Goal: Information Seeking & Learning: Learn about a topic

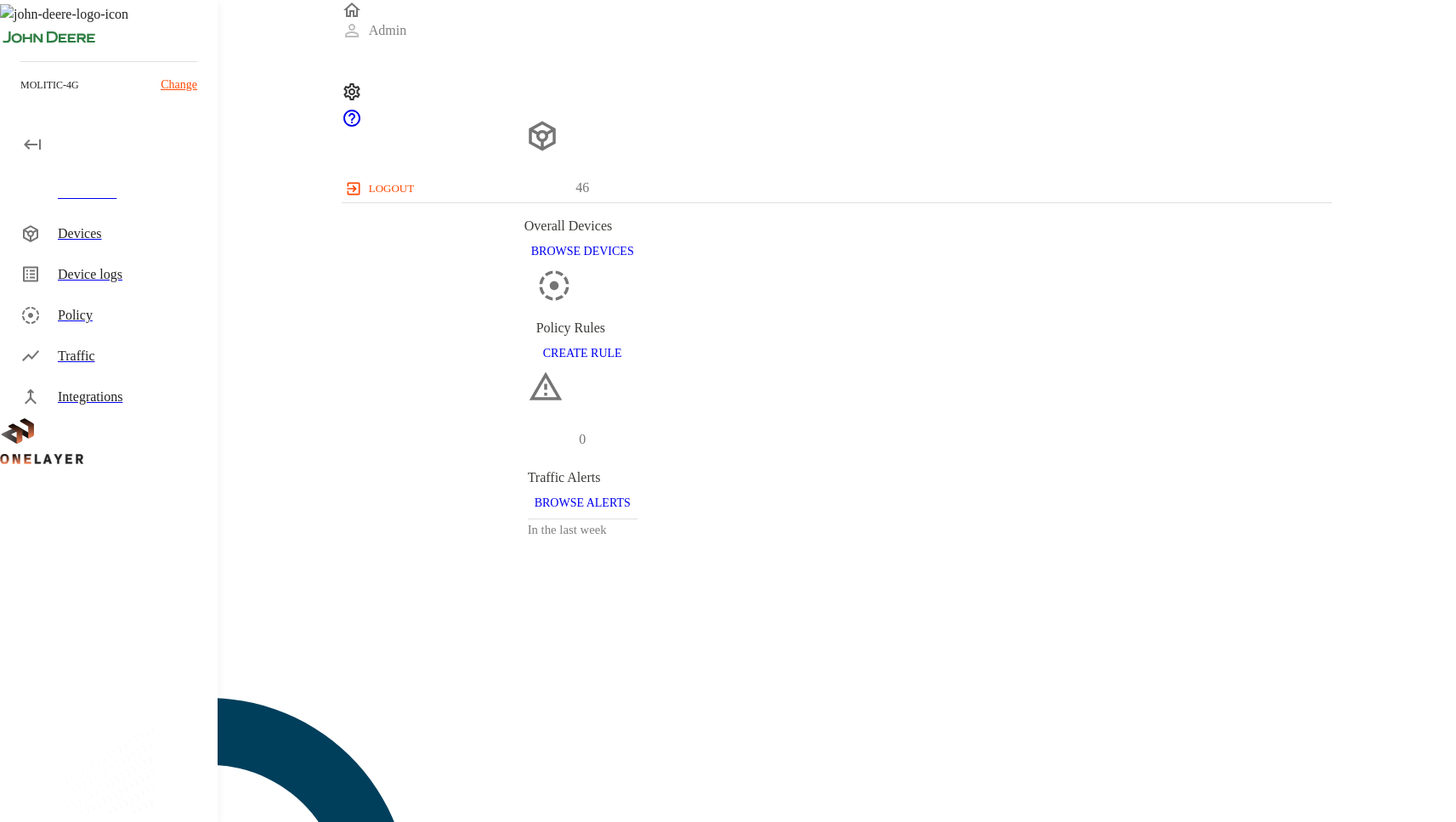
click at [125, 284] on div "Device logs" at bounding box center [112, 273] width 211 height 40
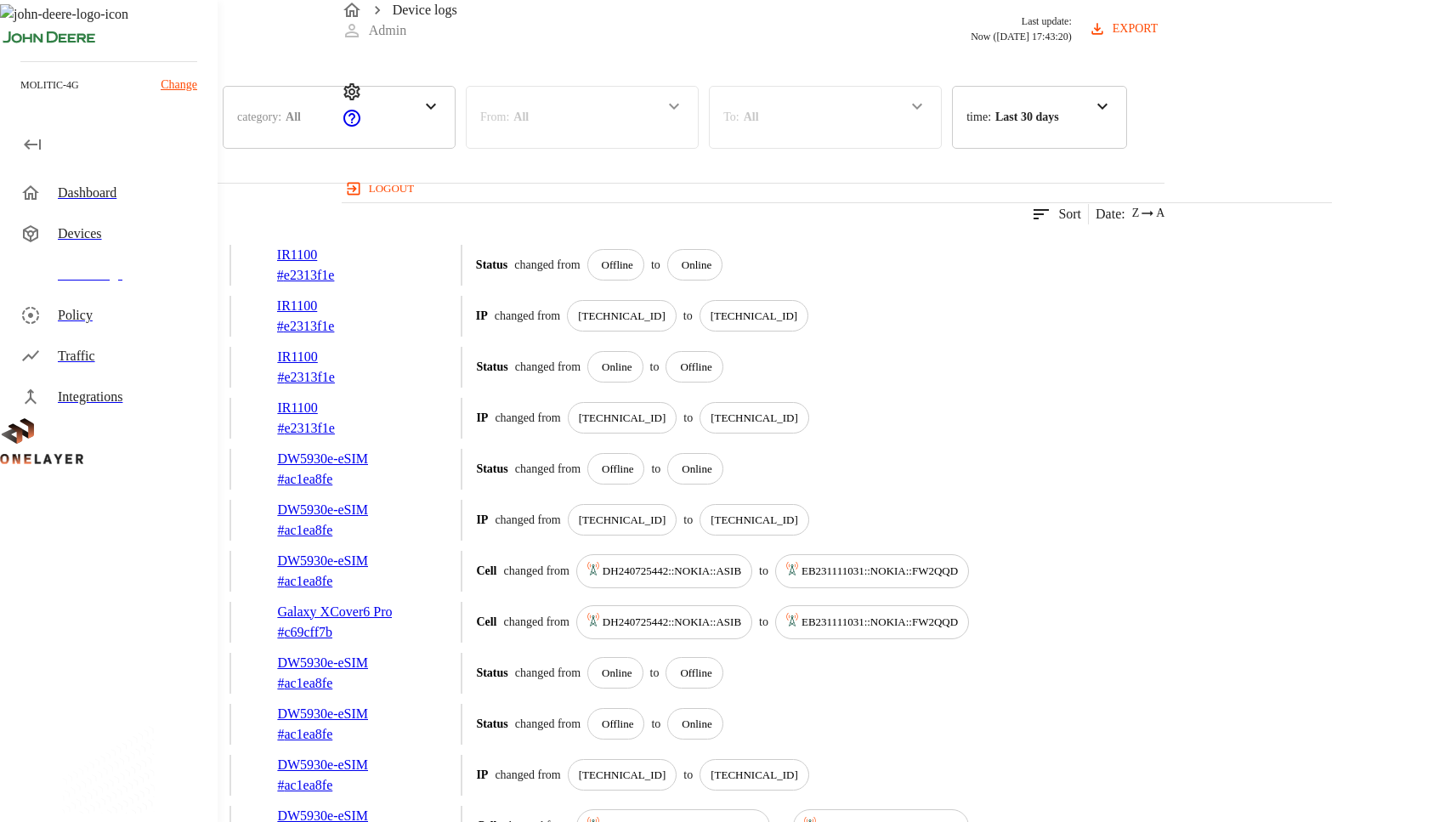
click at [212, 146] on div "Devices" at bounding box center [106, 115] width 212 height 59
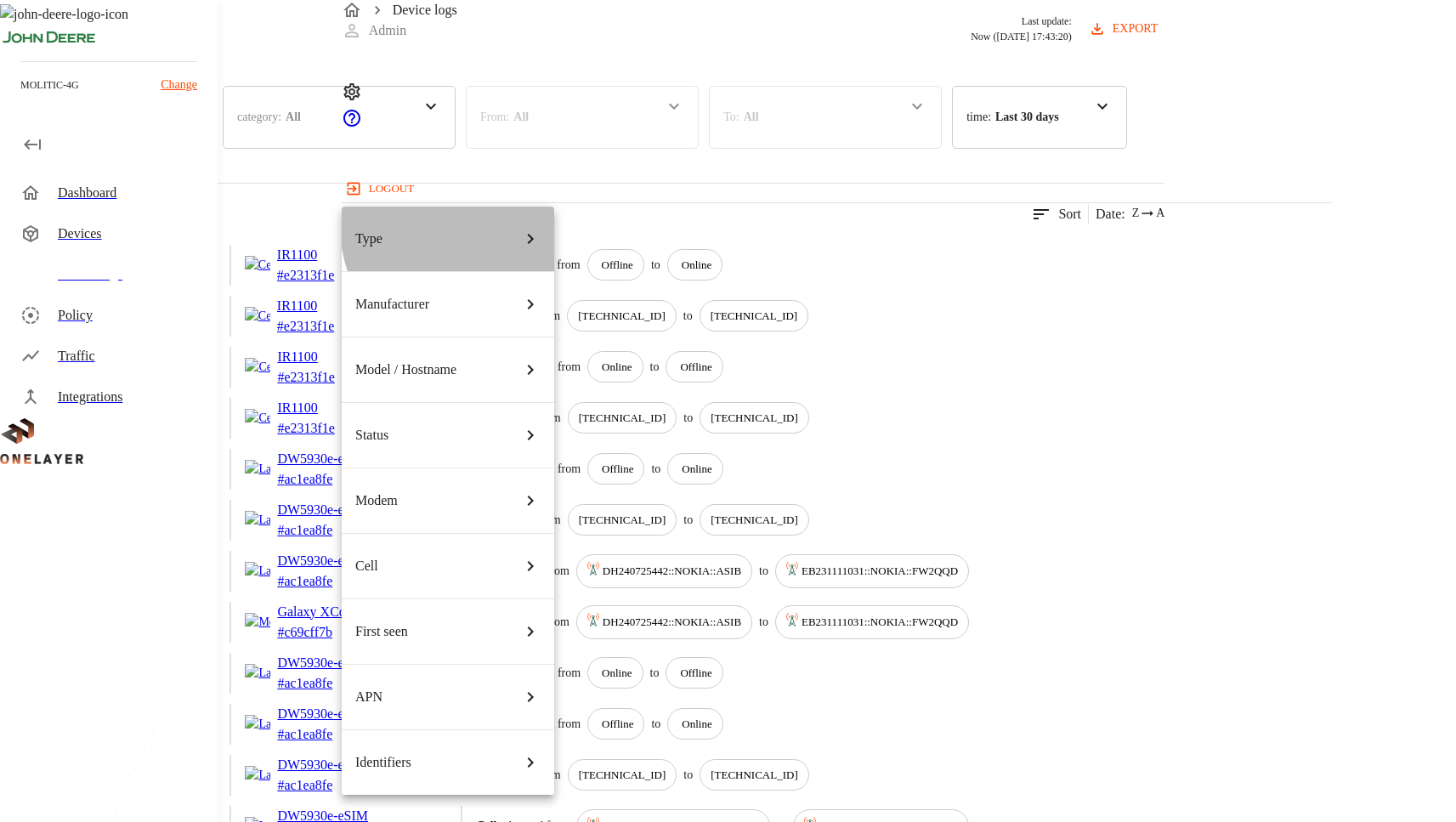
click at [516, 217] on div "Type" at bounding box center [448, 239] width 185 height 47
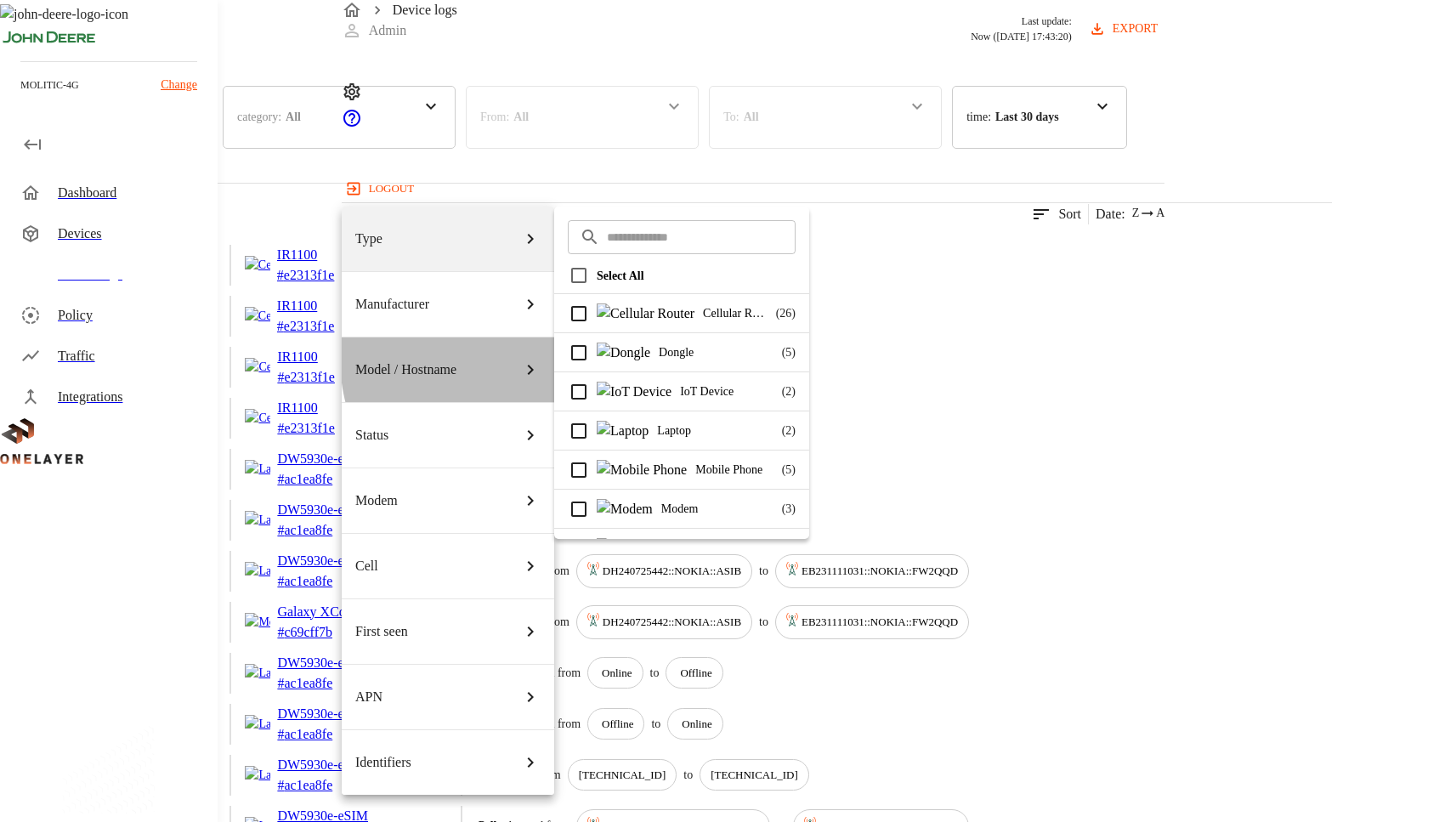
click at [524, 360] on icon at bounding box center [530, 370] width 21 height 21
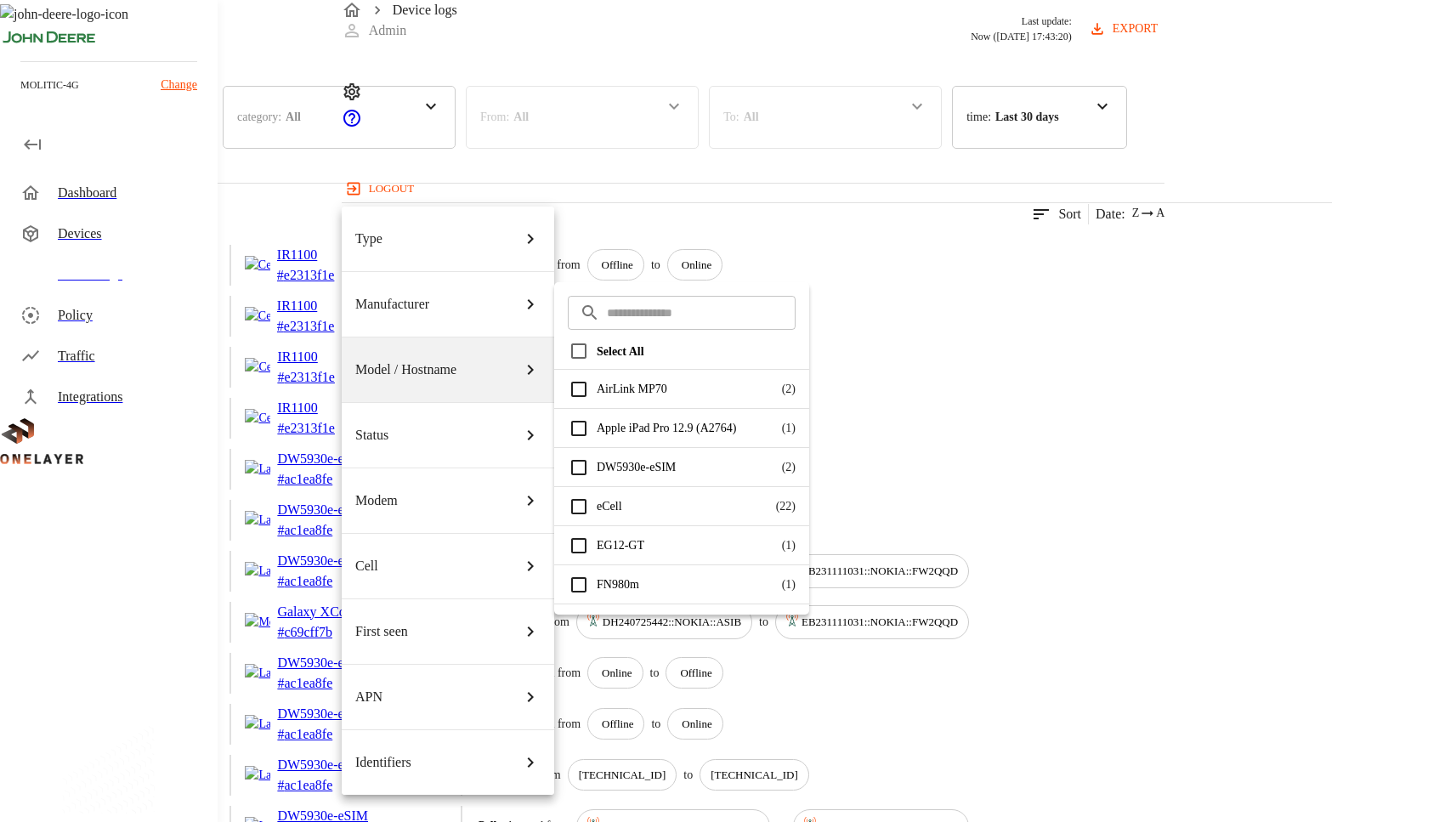
click at [519, 402] on li "Status" at bounding box center [448, 435] width 212 height 66
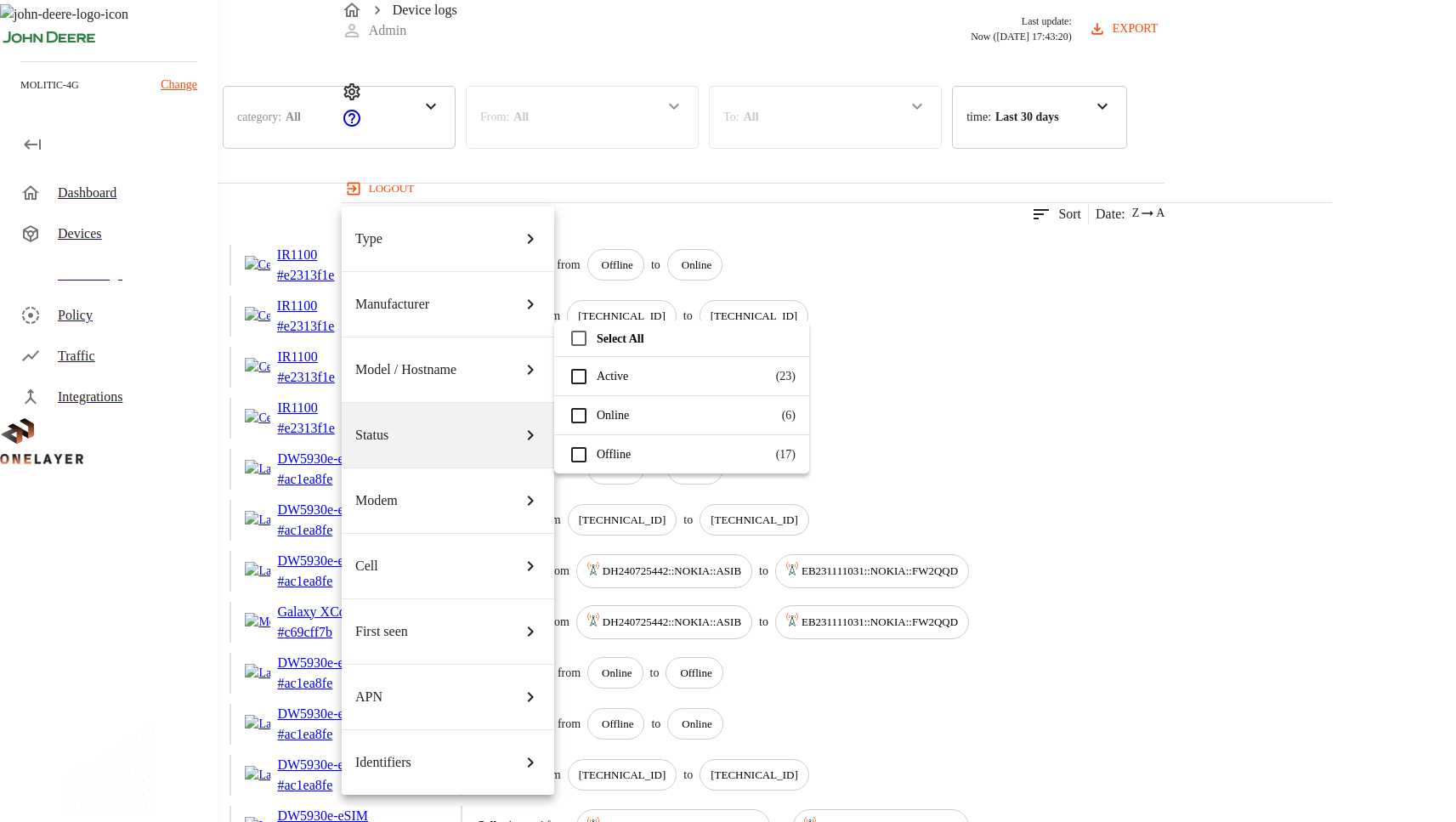
click at [478, 533] on li "Cell" at bounding box center [448, 565] width 212 height 66
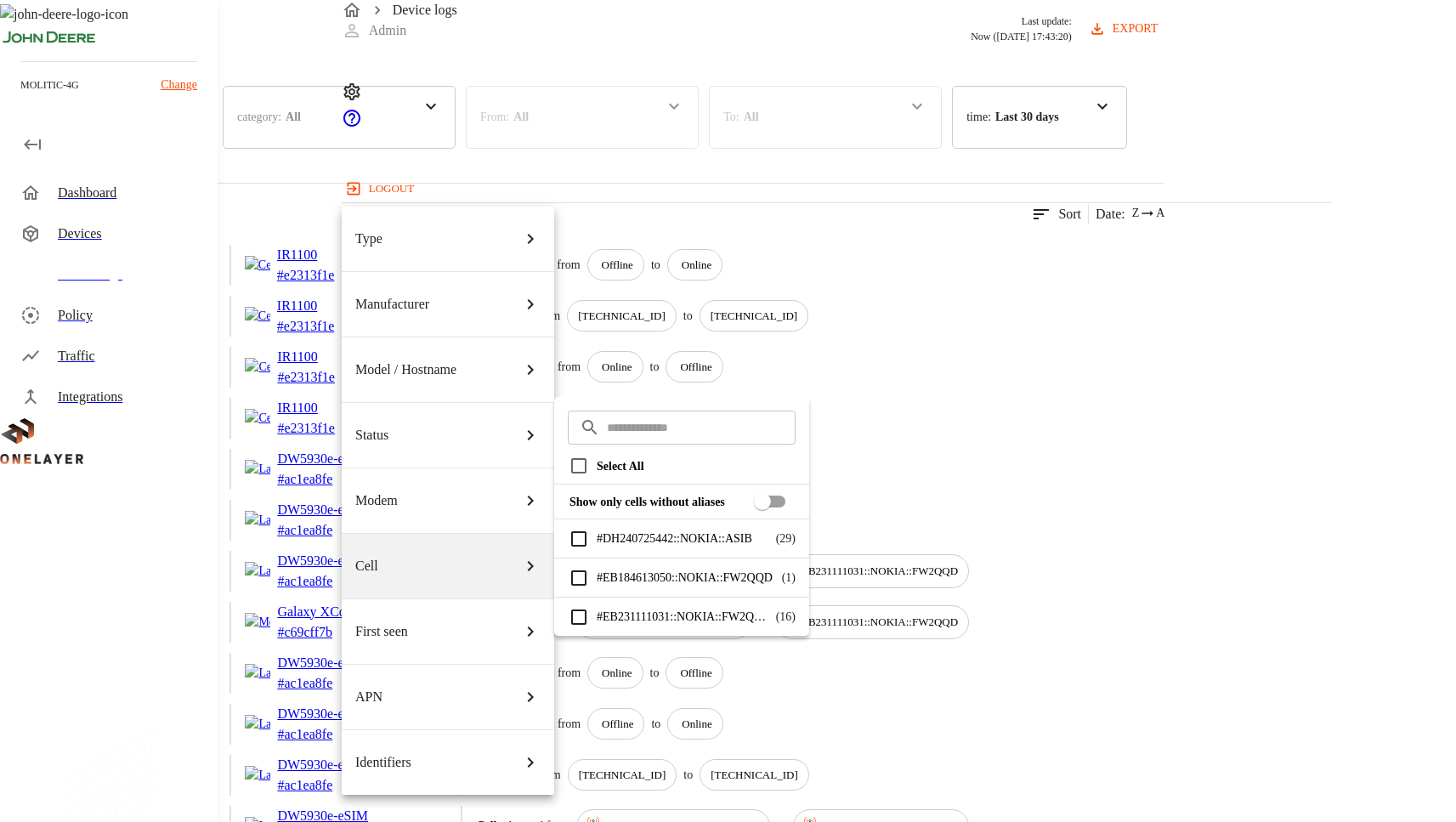
click at [485, 673] on div "APN" at bounding box center [448, 696] width 185 height 47
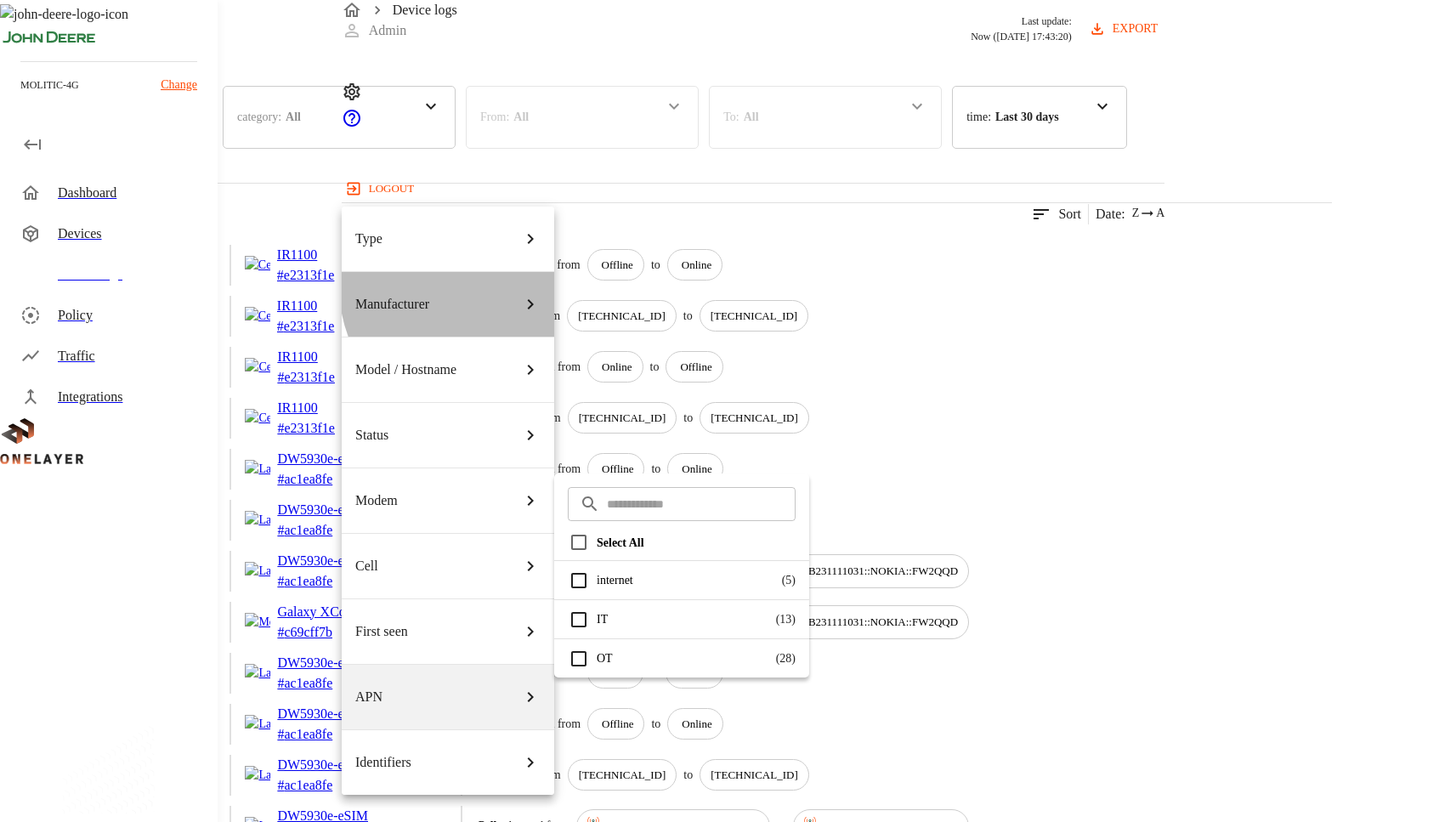
click at [482, 280] on div "Manufacturer" at bounding box center [448, 304] width 185 height 47
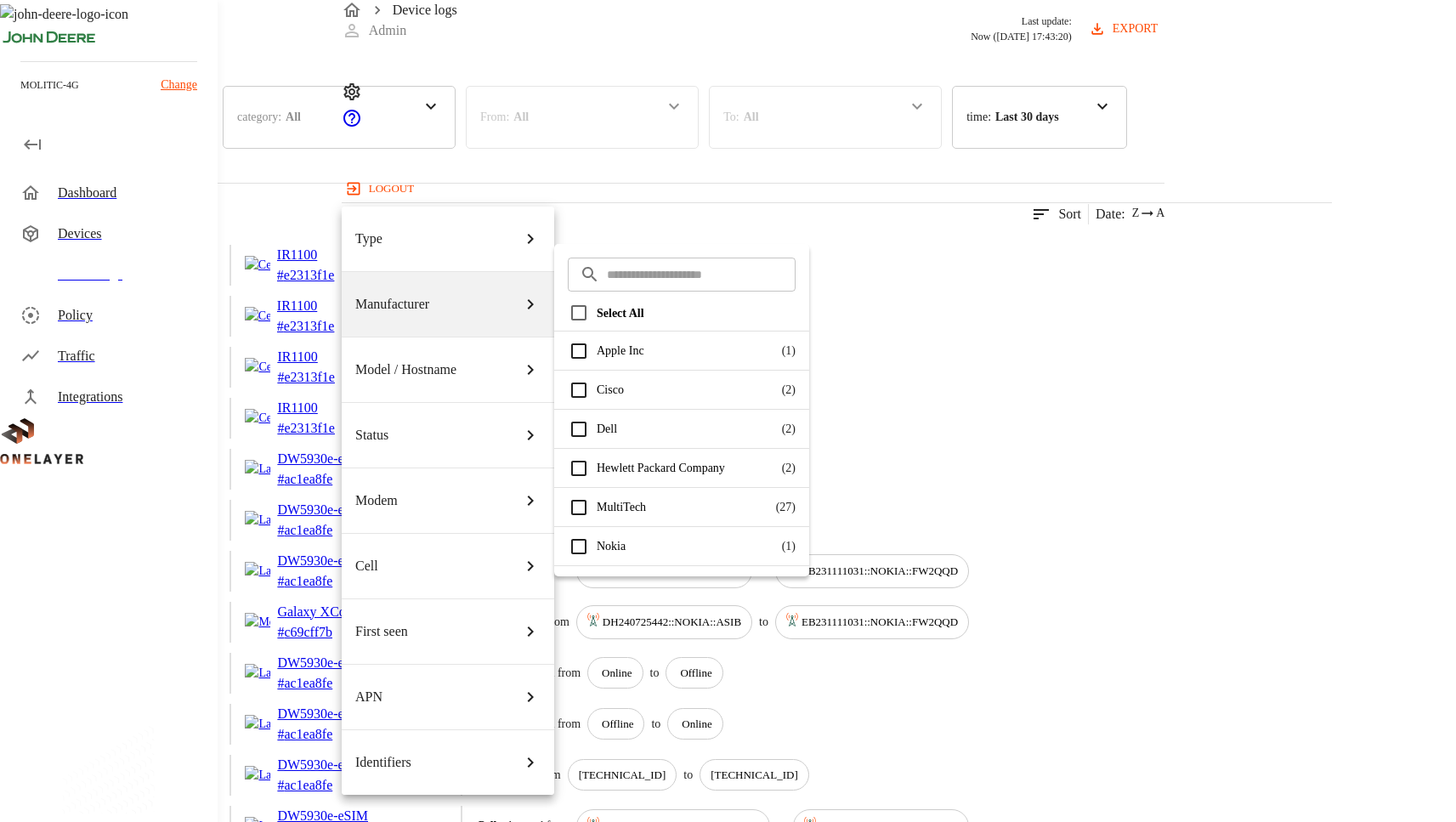
click at [721, 223] on div at bounding box center [728, 411] width 1456 height 822
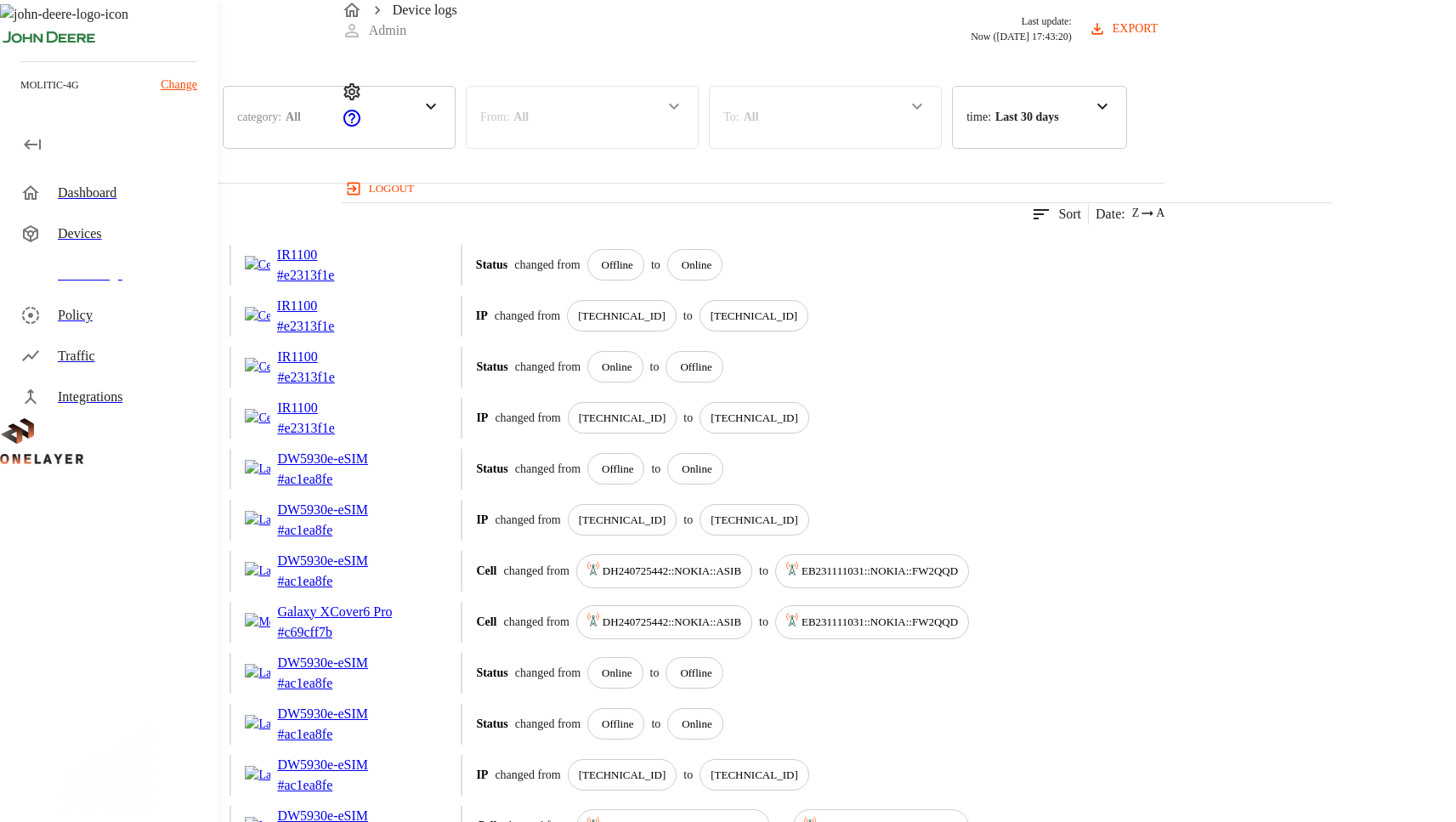
click at [178, 90] on p "Change" at bounding box center [178, 85] width 36 height 18
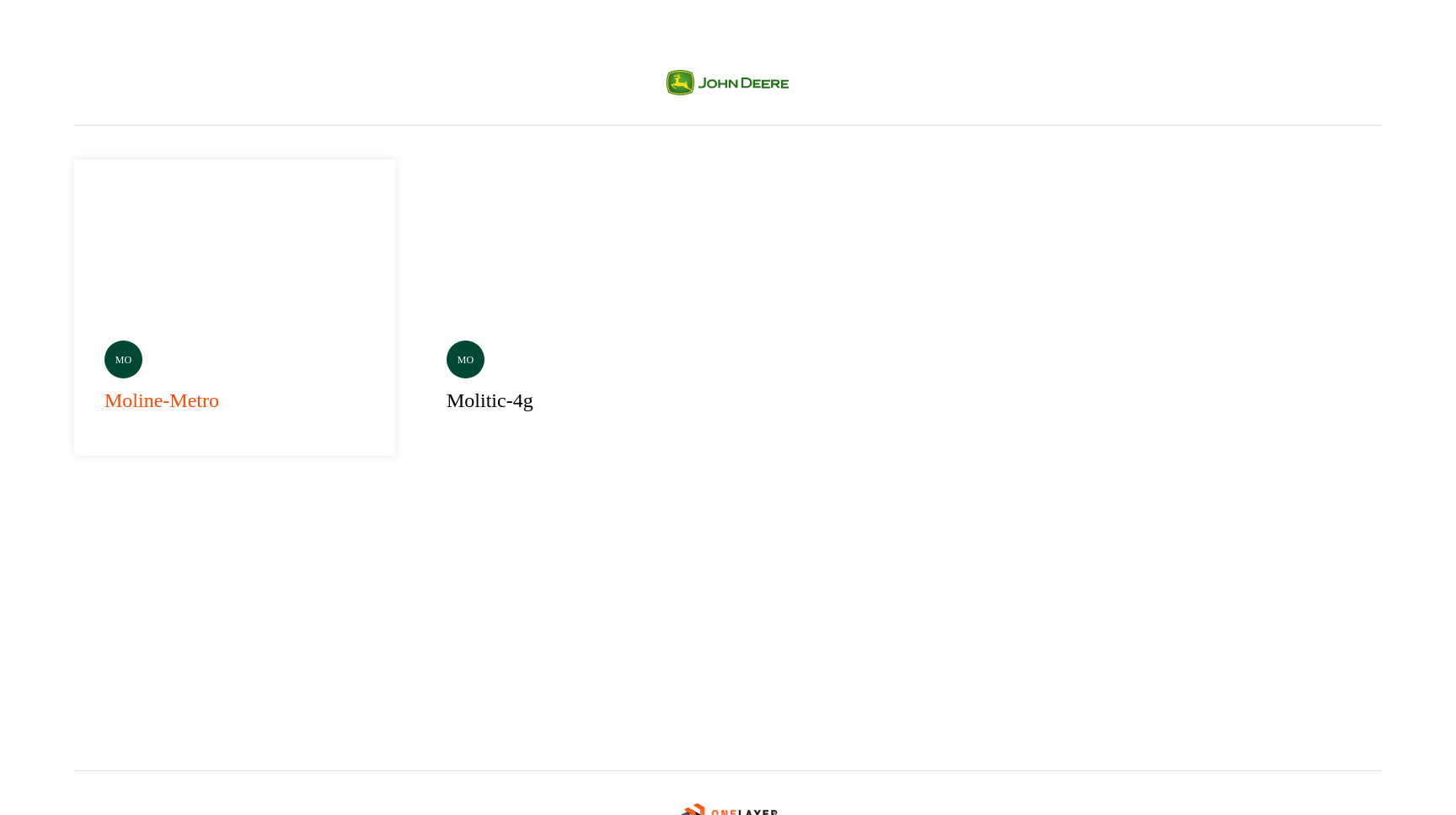
click at [228, 218] on div "mo moline-metro" at bounding box center [235, 307] width 322 height 296
click at [443, 272] on div "Selected mo molitic-4g" at bounding box center [577, 307] width 322 height 296
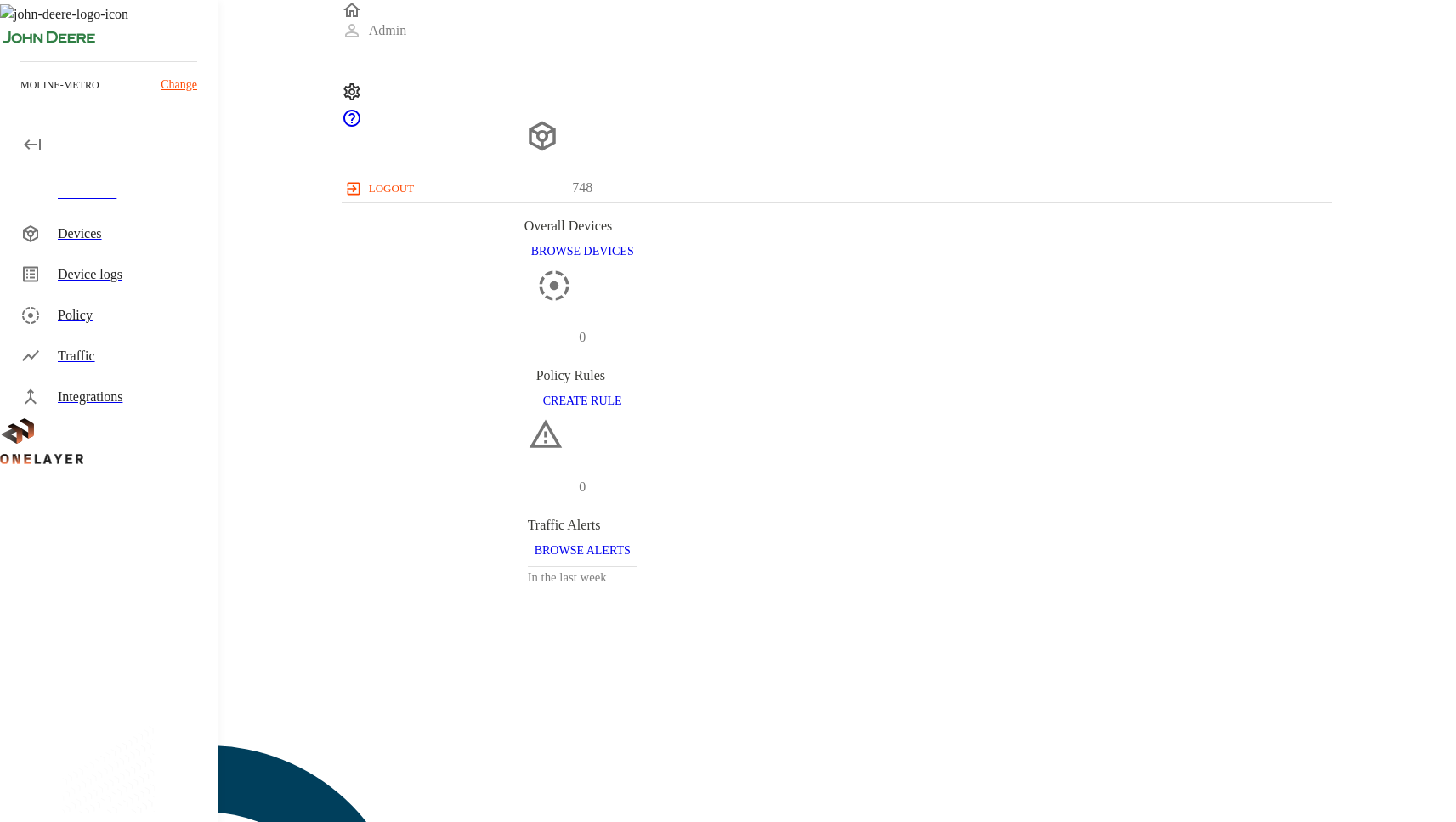
click at [103, 273] on div "Device logs" at bounding box center [131, 274] width 147 height 21
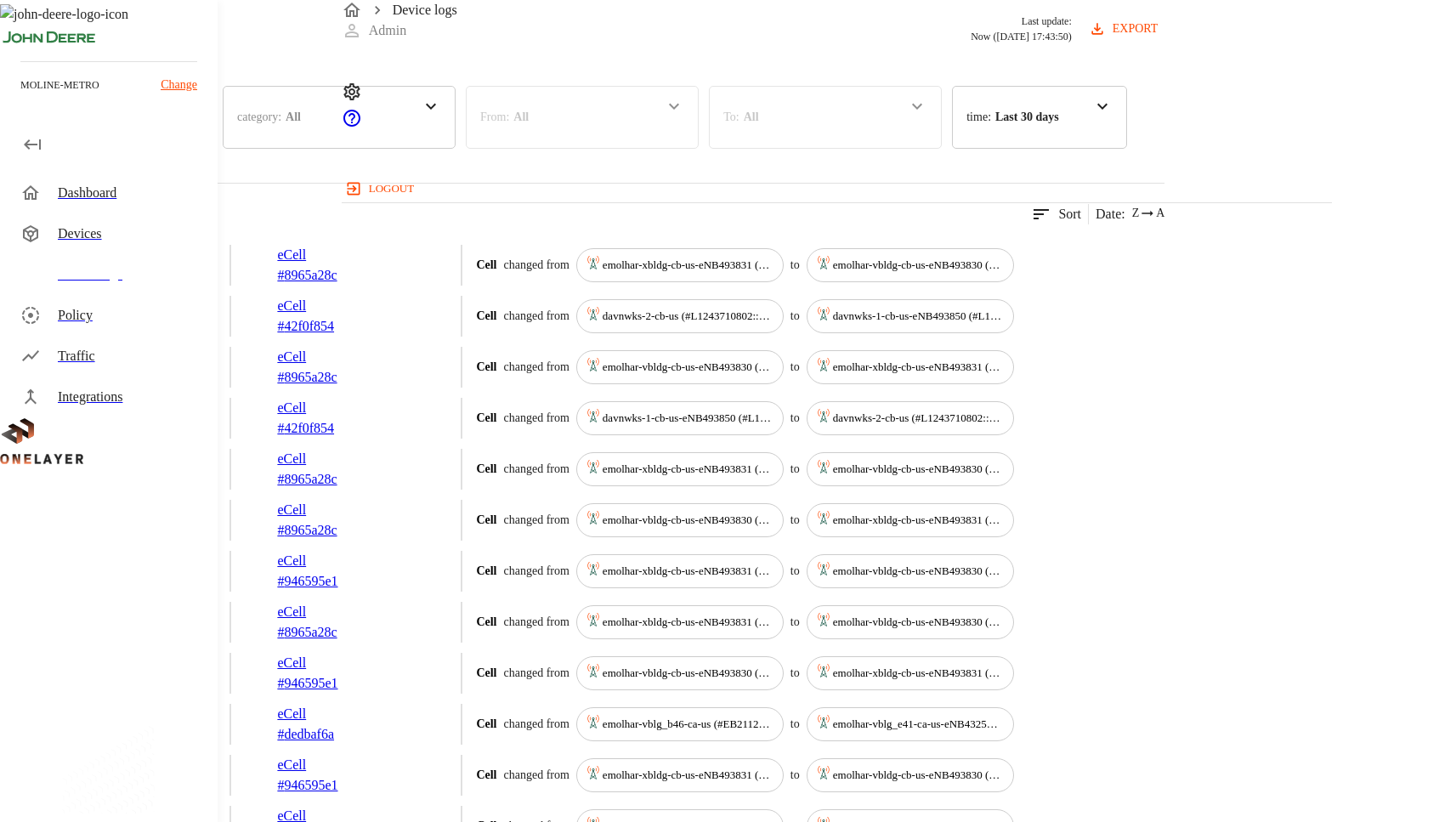
click at [198, 126] on icon at bounding box center [188, 115] width 21 height 21
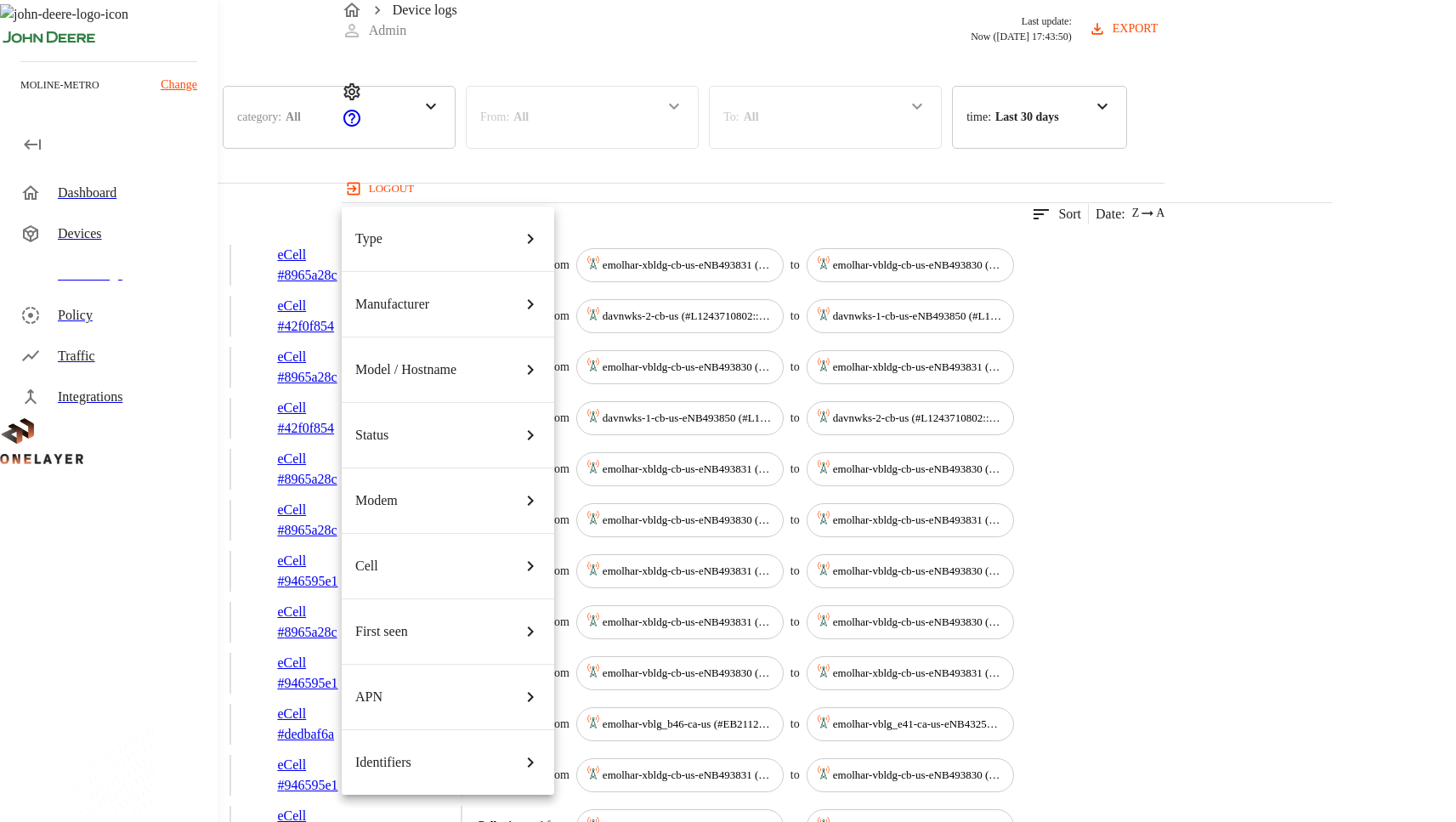
click at [507, 239] on li "Type" at bounding box center [448, 239] width 212 height 65
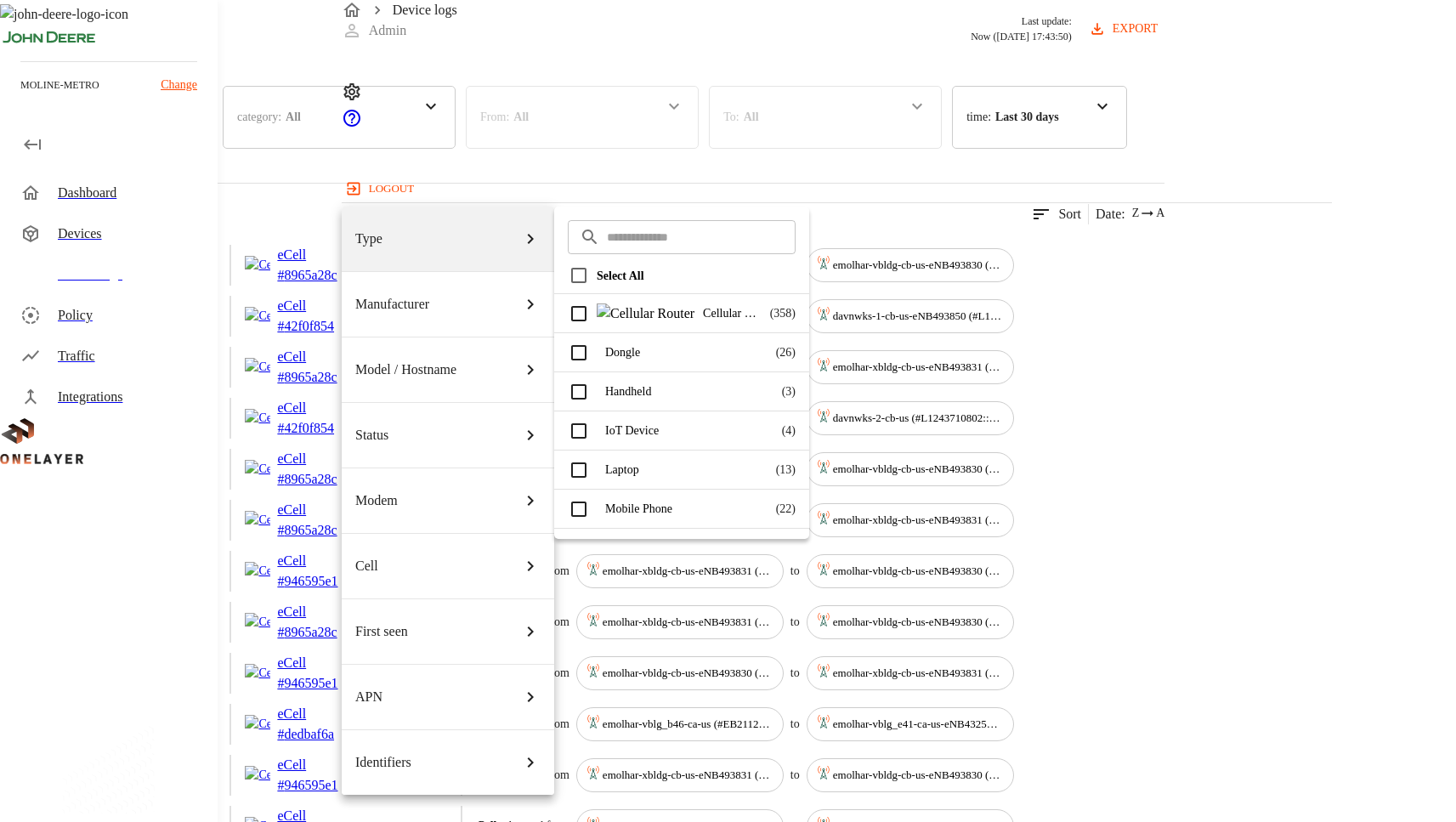
click at [703, 321] on p "Cellular Router" at bounding box center [733, 313] width 59 height 18
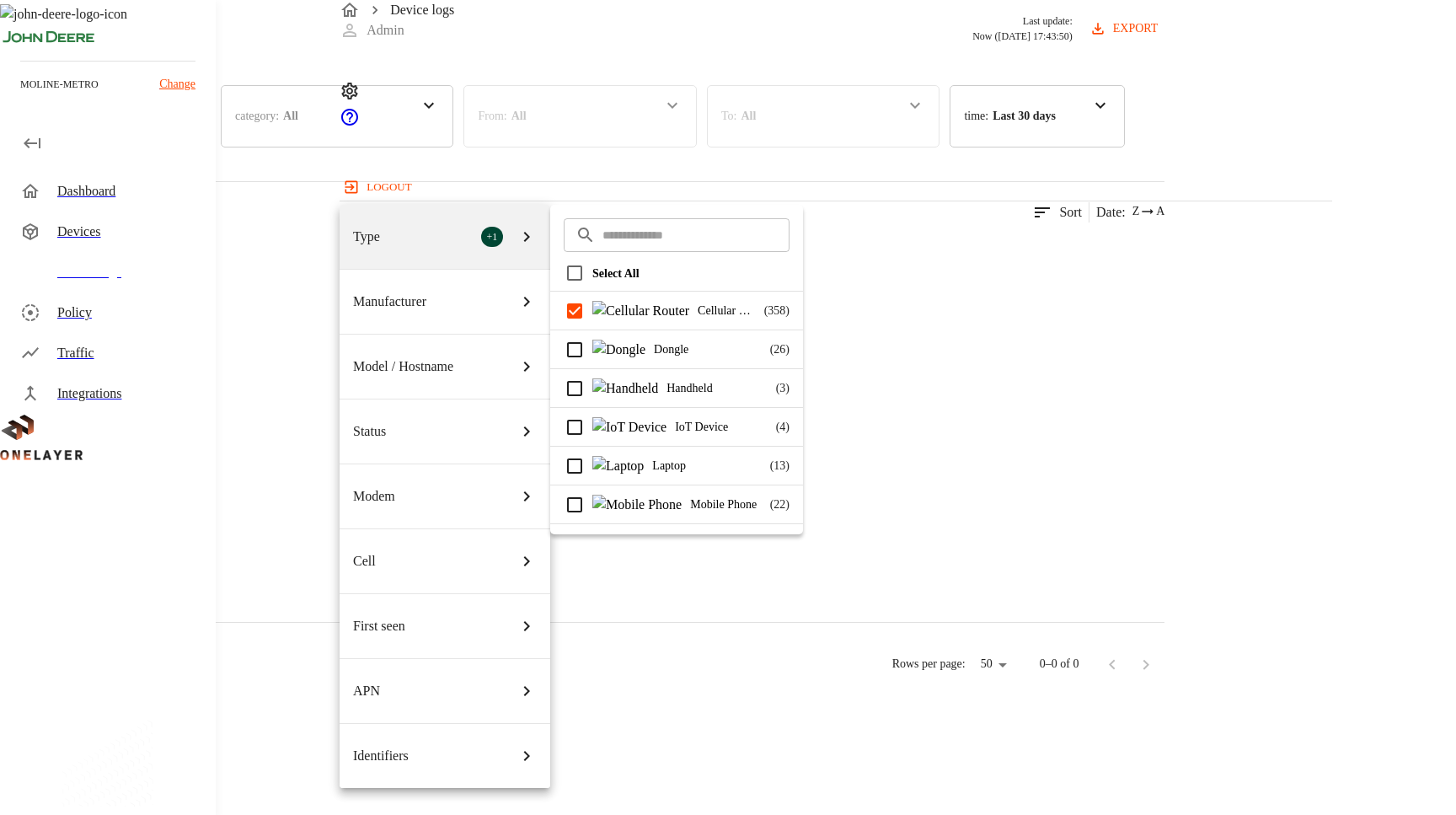
click at [655, 350] on p "Dongle" at bounding box center [708, 349] width 108 height 18
click at [654, 355] on p "Dongle" at bounding box center [708, 349] width 108 height 18
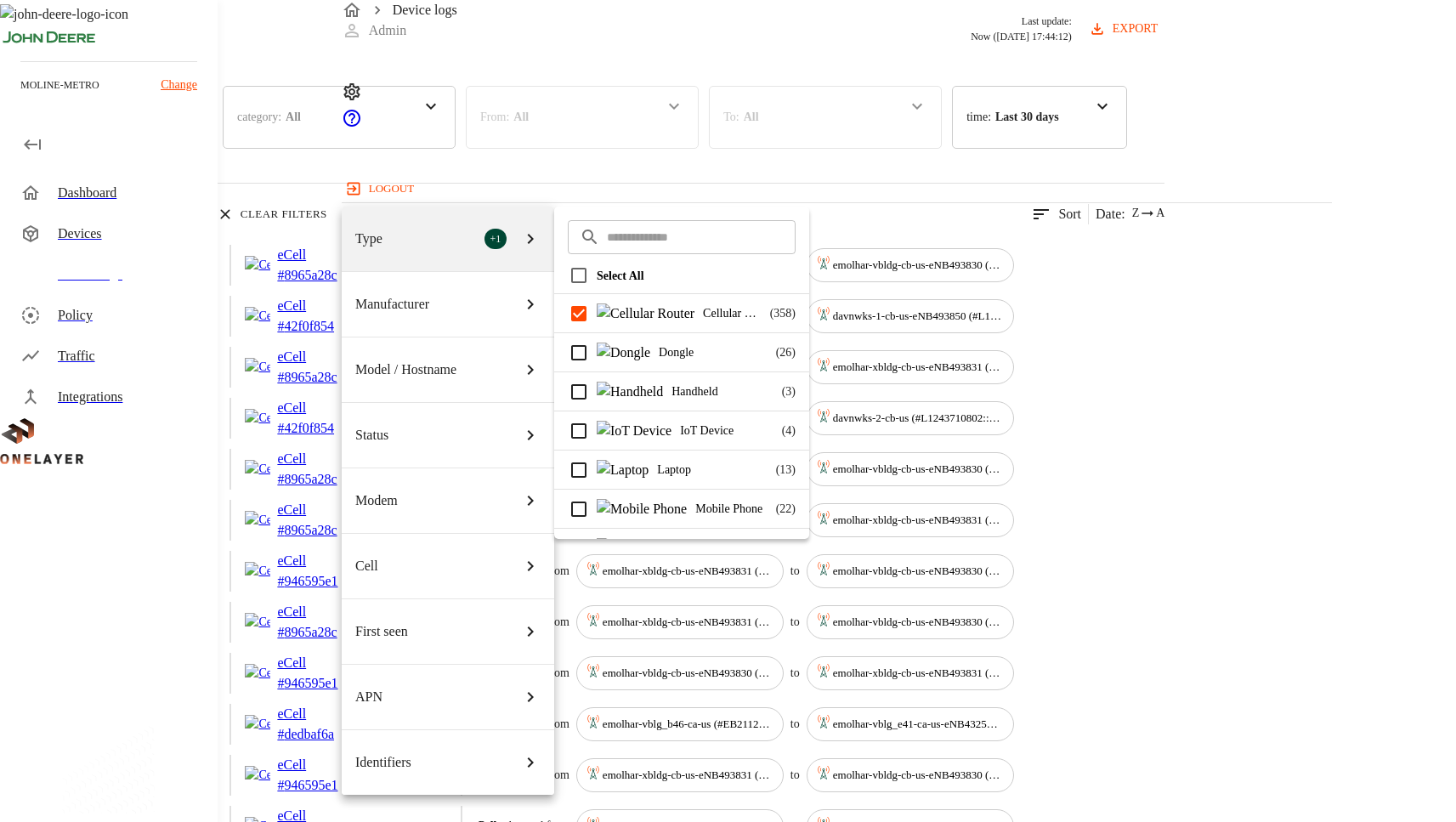
click at [718, 310] on p "Cellular Router" at bounding box center [733, 313] width 59 height 18
click at [698, 353] on p "Dongle" at bounding box center [713, 352] width 109 height 18
click at [703, 322] on div "Cellular Router ( 358 )" at bounding box center [681, 313] width 255 height 38
click at [679, 398] on p "Handheld" at bounding box center [722, 391] width 101 height 18
click at [680, 430] on p "IoT Device" at bounding box center [726, 431] width 93 height 18
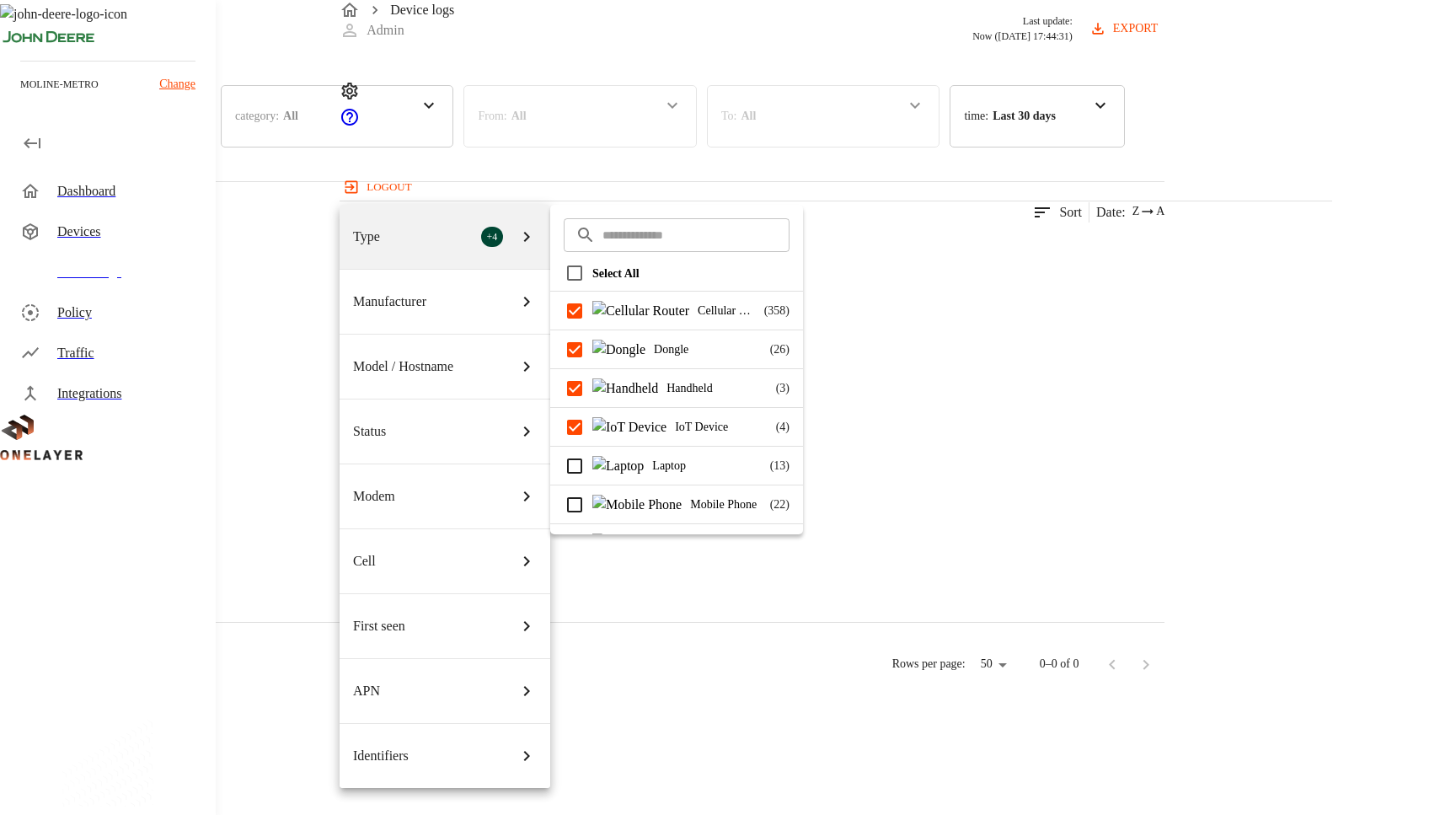
click at [525, 178] on div at bounding box center [728, 408] width 1456 height 815
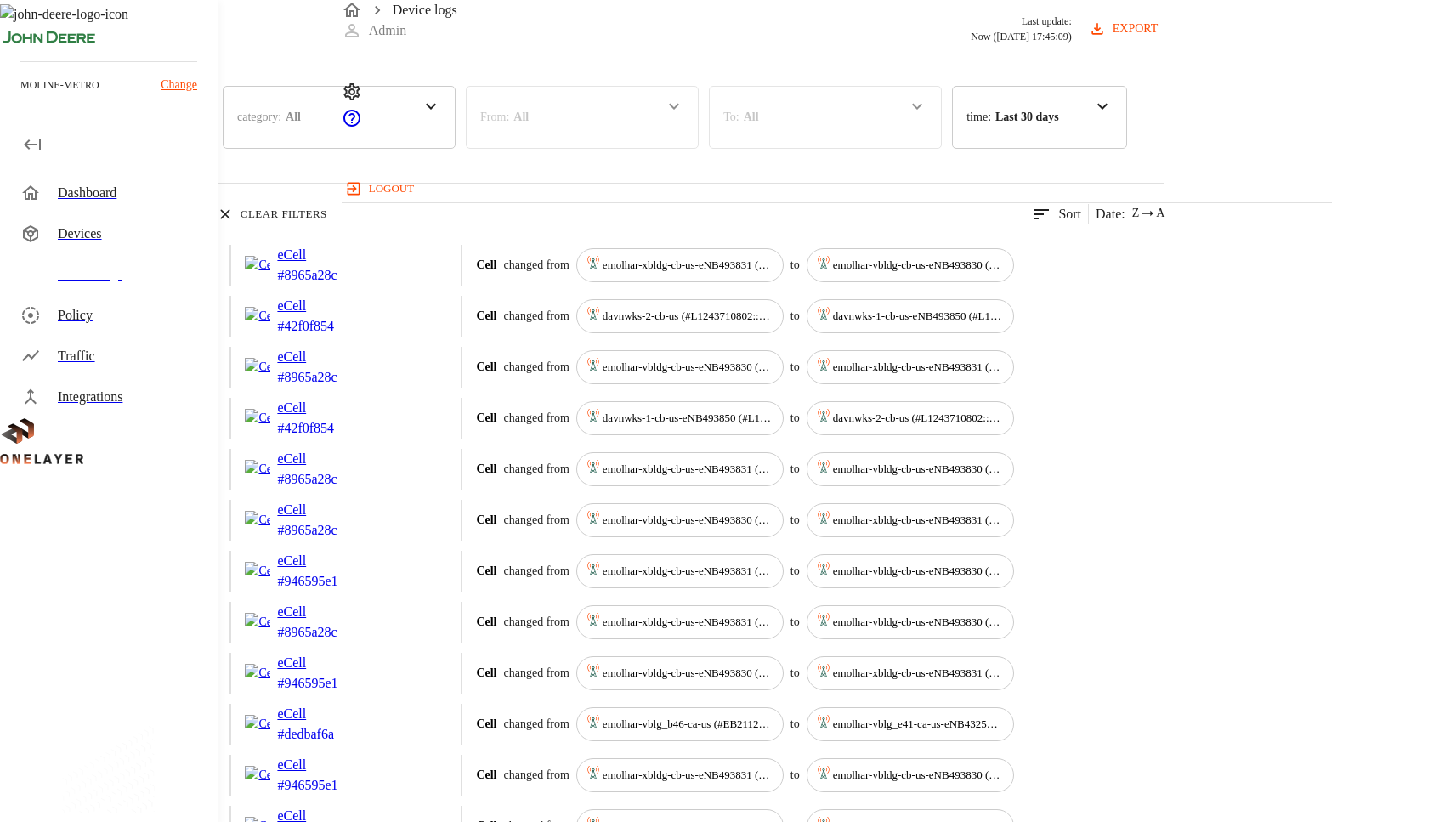
click at [171, 124] on div "+ 4" at bounding box center [159, 115] width 22 height 17
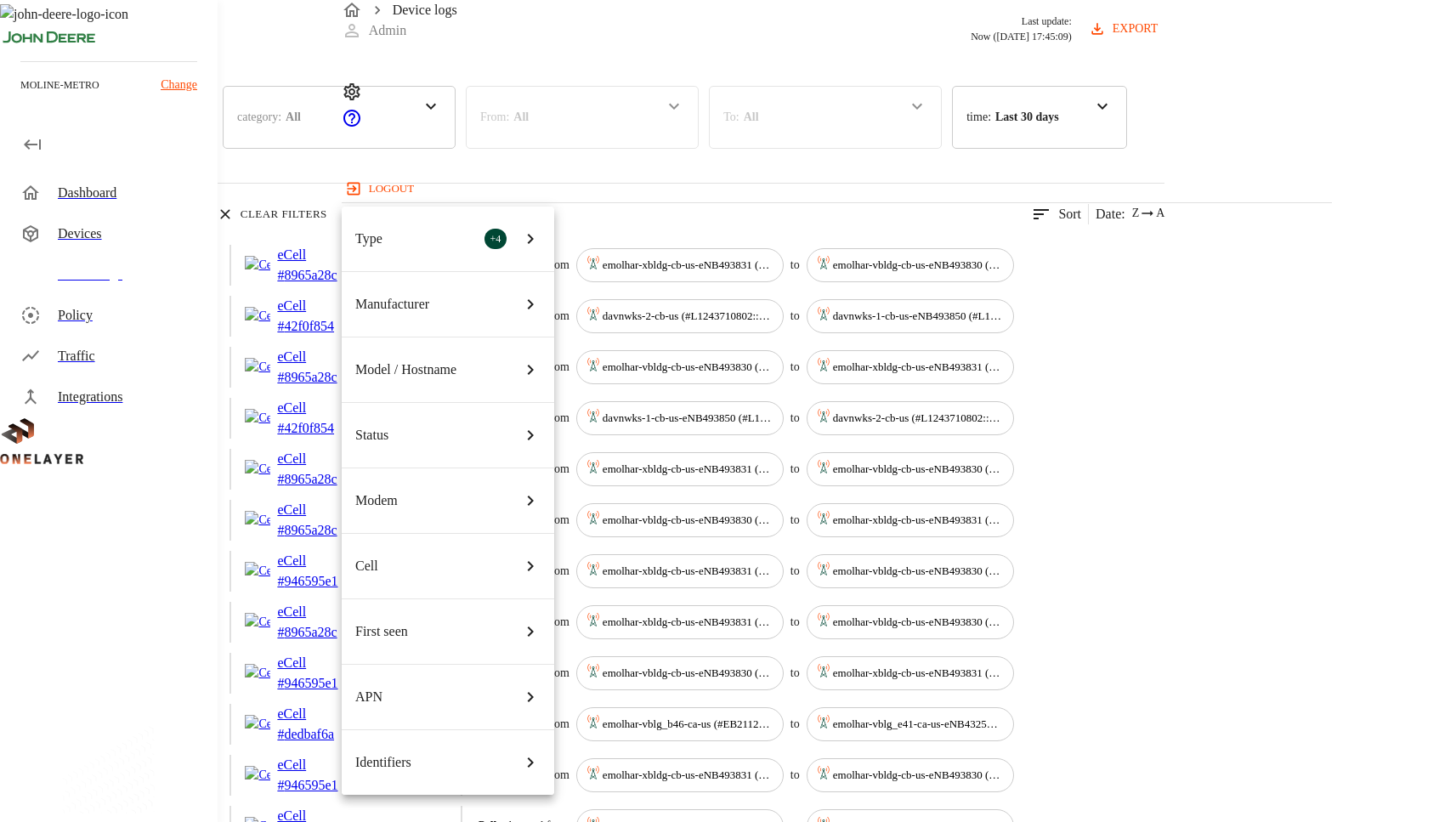
click at [541, 227] on li "Type + 4" at bounding box center [448, 239] width 212 height 65
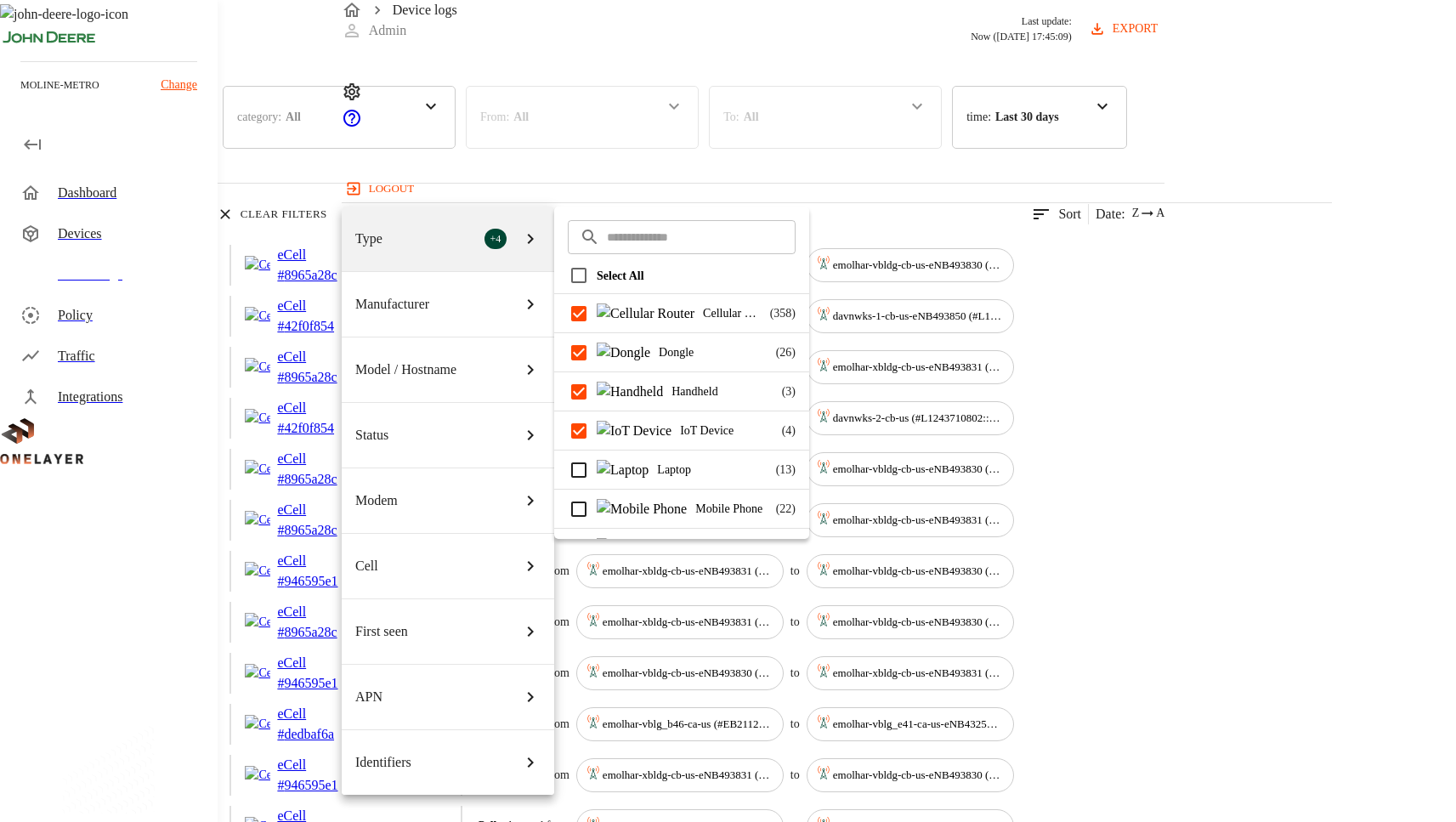
click at [734, 472] on p "Laptop" at bounding box center [711, 469] width 109 height 18
click at [147, 206] on div at bounding box center [728, 411] width 1456 height 822
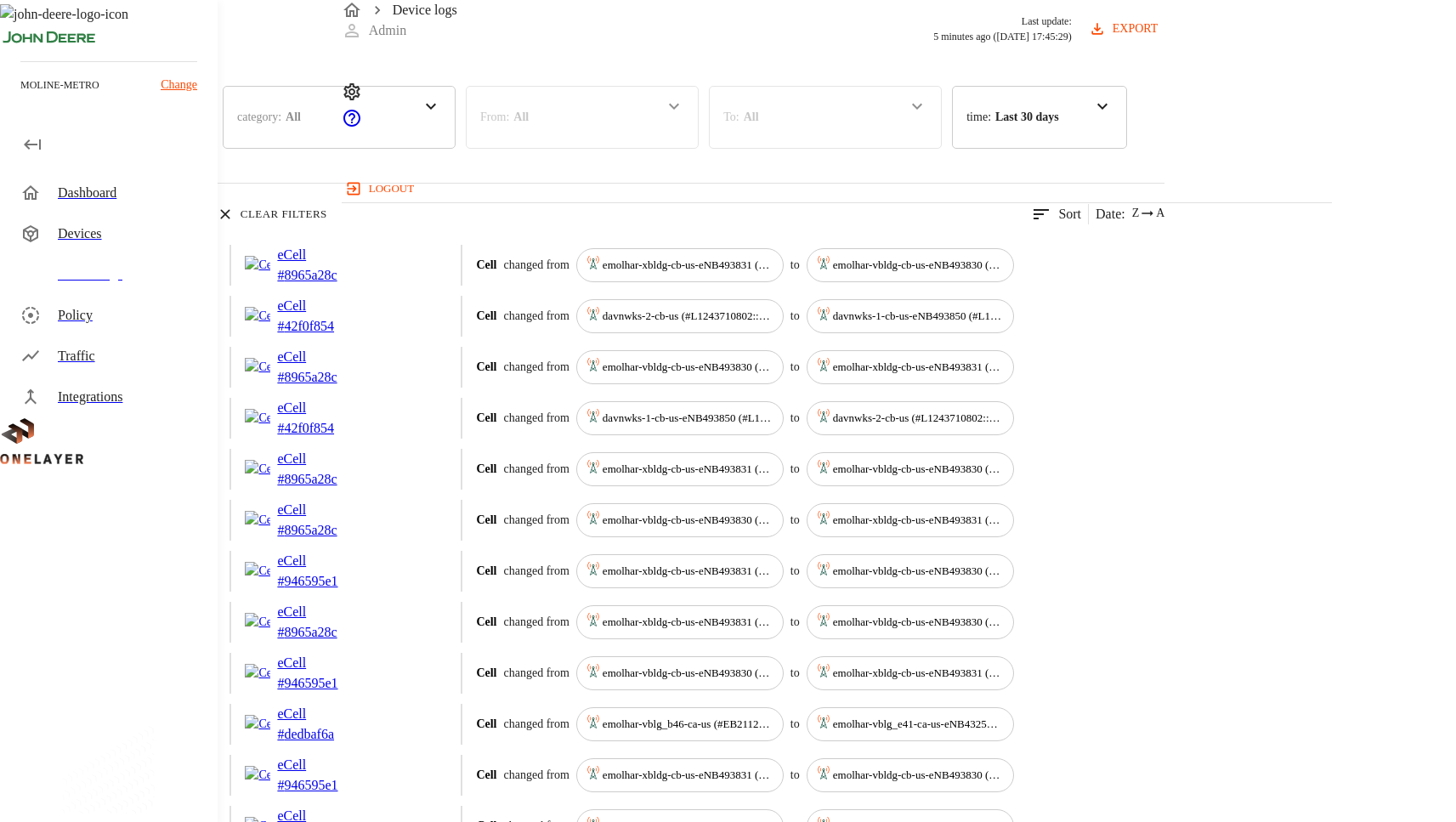
click at [146, 204] on div "Dashboard" at bounding box center [112, 192] width 211 height 40
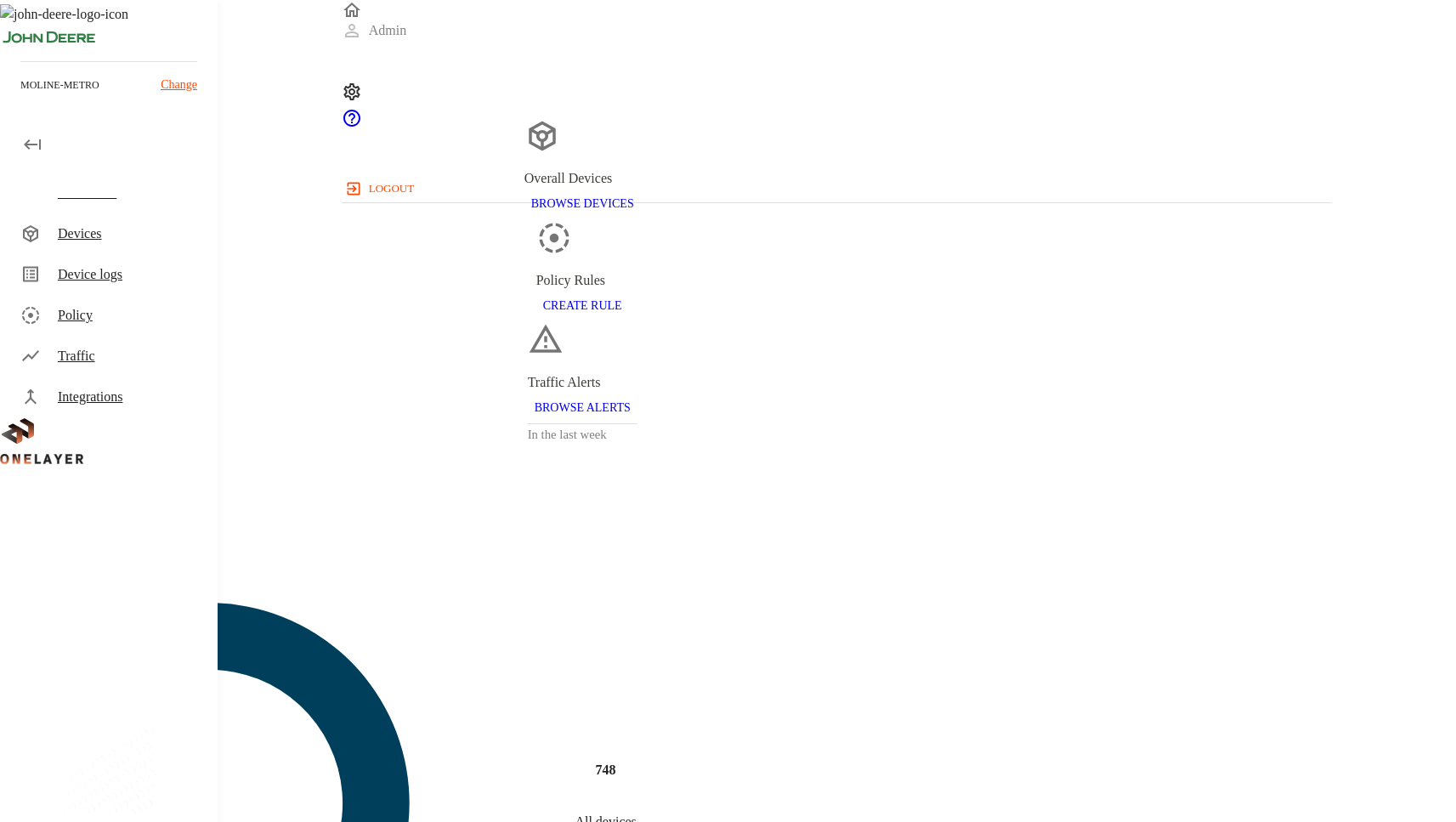
click at [165, 234] on div "Devices" at bounding box center [131, 233] width 147 height 21
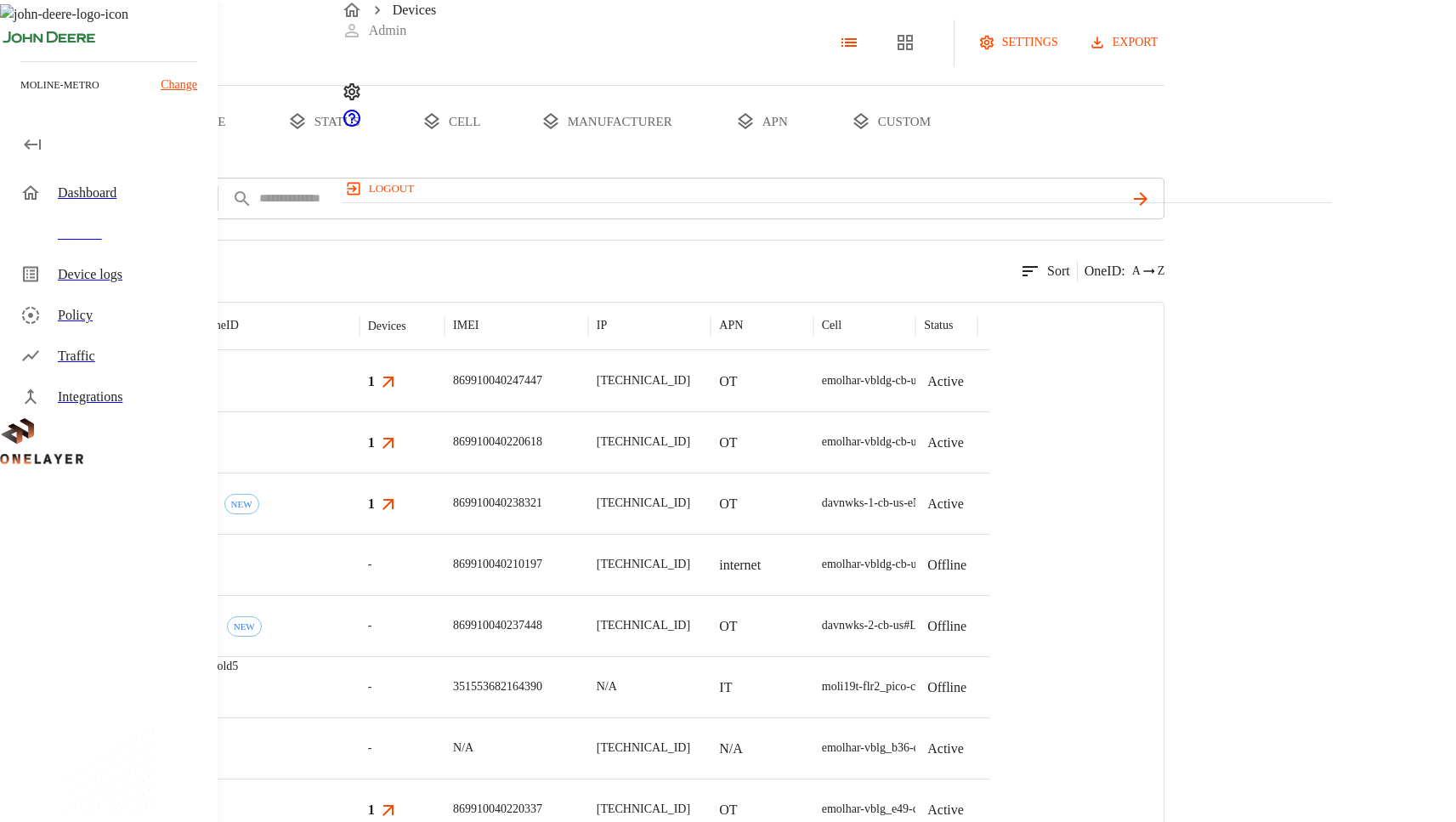
click at [116, 219] on button "add filter" at bounding box center [58, 199] width 116 height 41
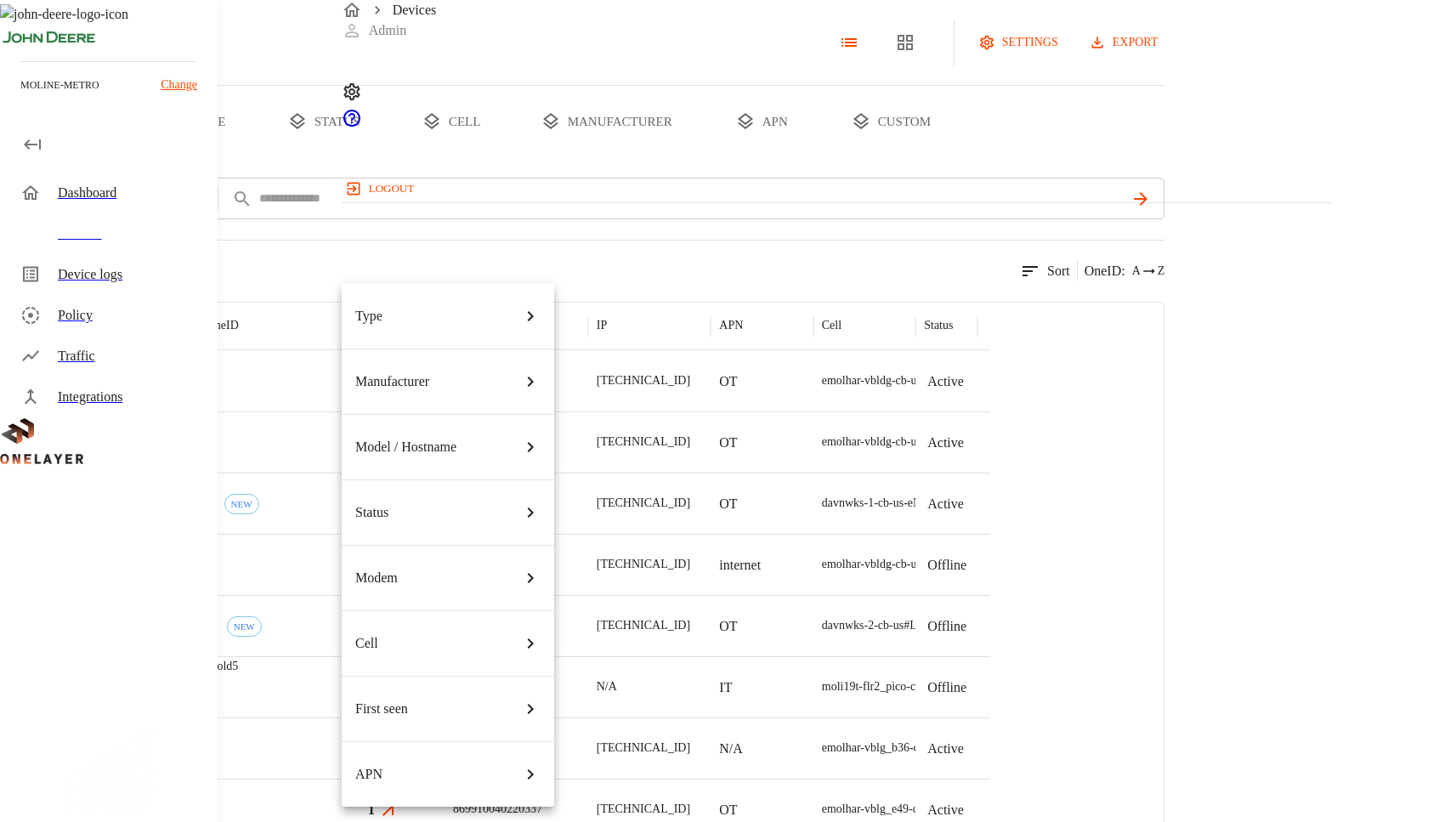
click at [453, 308] on div "Type" at bounding box center [448, 316] width 185 height 47
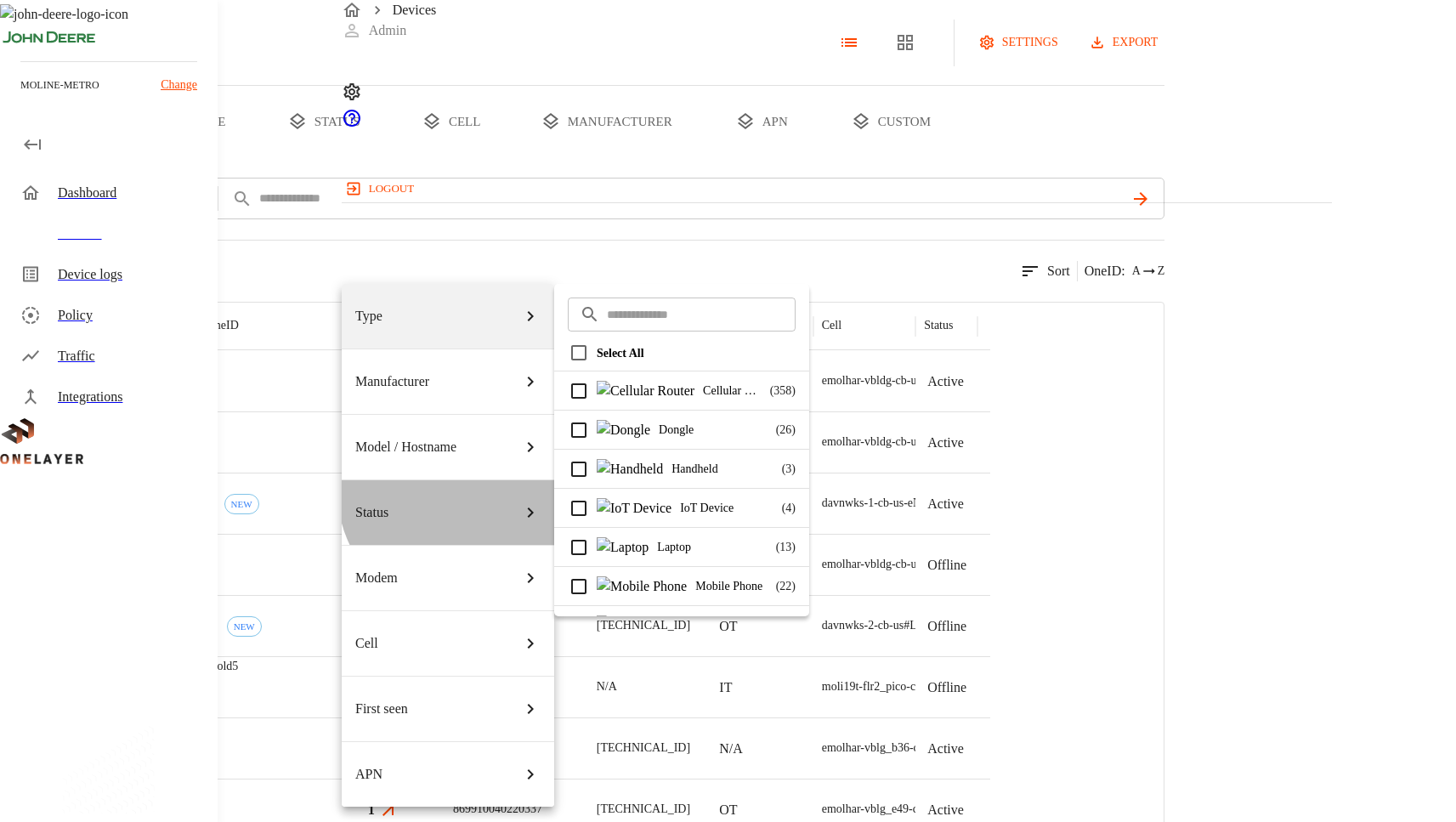
click at [463, 489] on div "Status" at bounding box center [448, 512] width 185 height 47
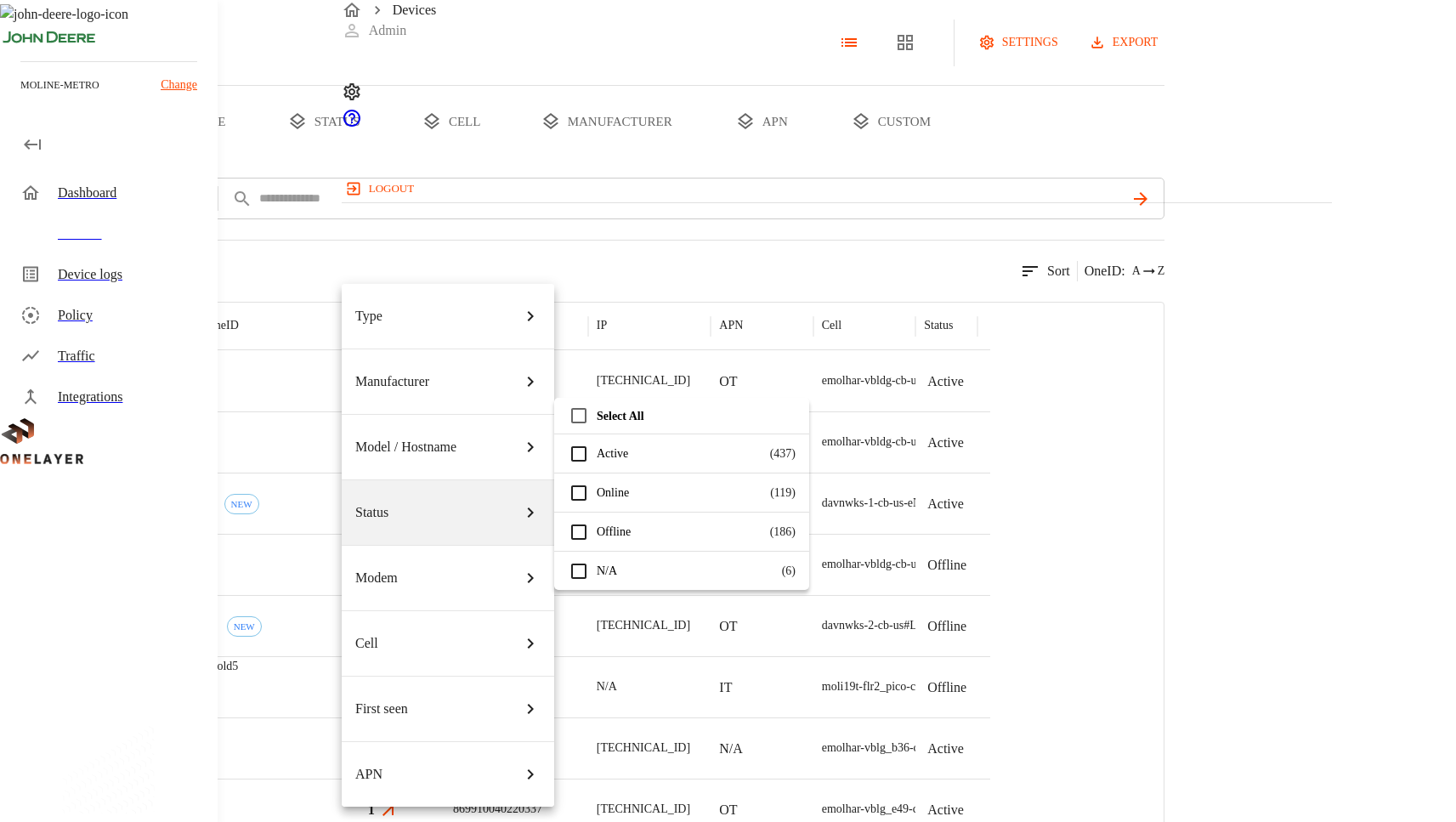
click at [687, 565] on p "N/A" at bounding box center [686, 570] width 177 height 18
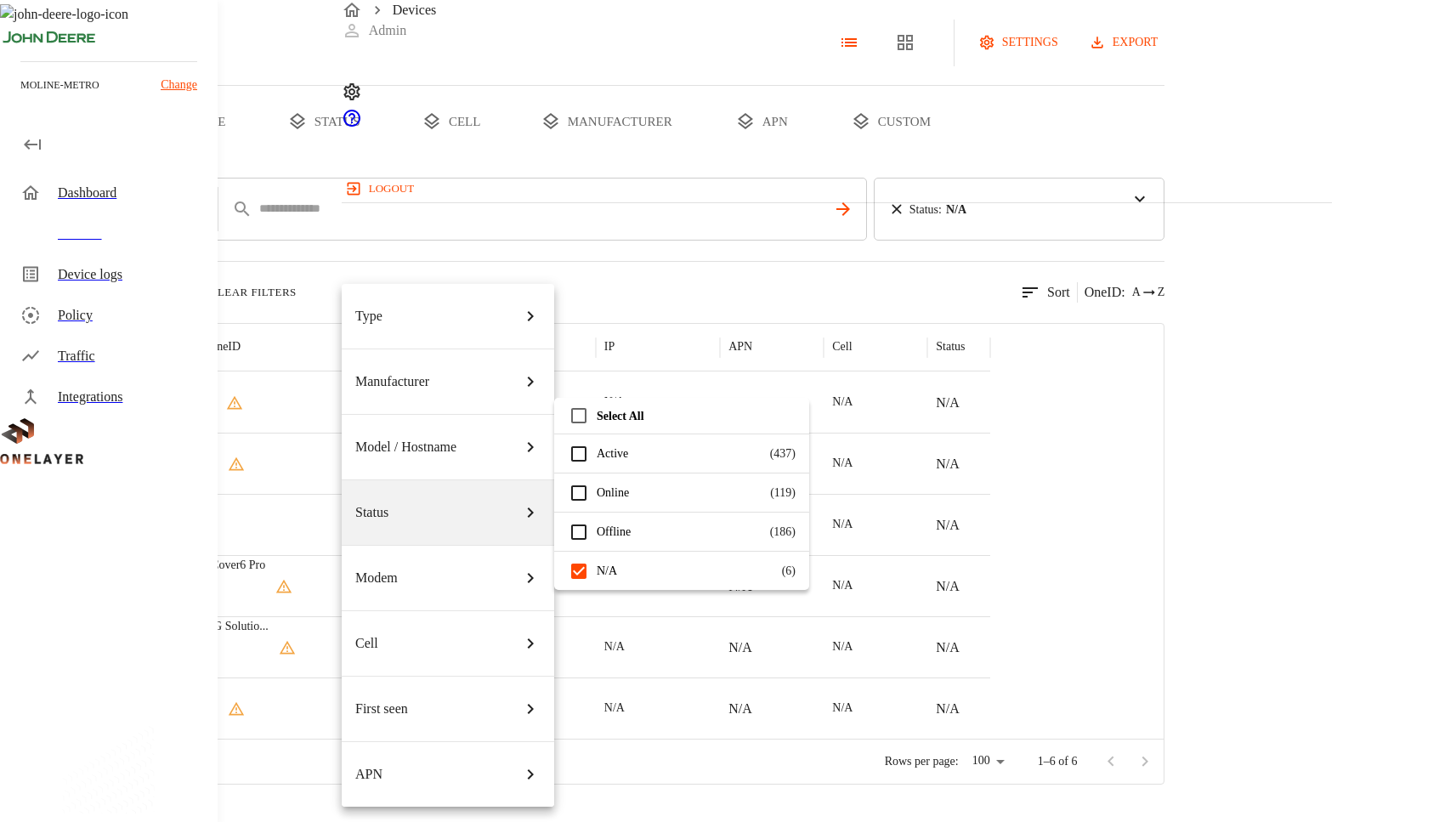
click at [467, 298] on div "Type" at bounding box center [448, 316] width 185 height 47
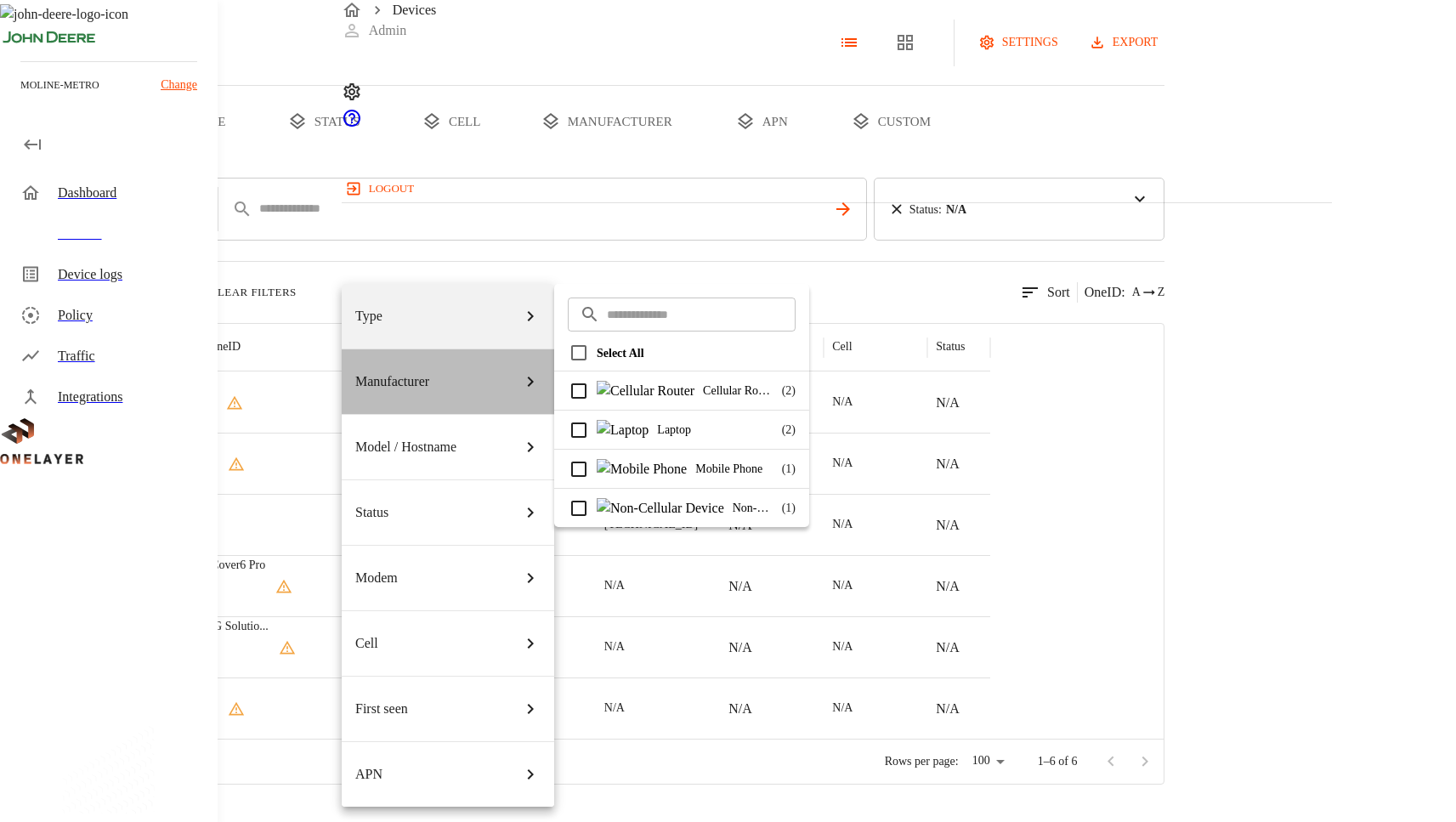
click at [491, 352] on li "Manufacturer" at bounding box center [448, 381] width 212 height 66
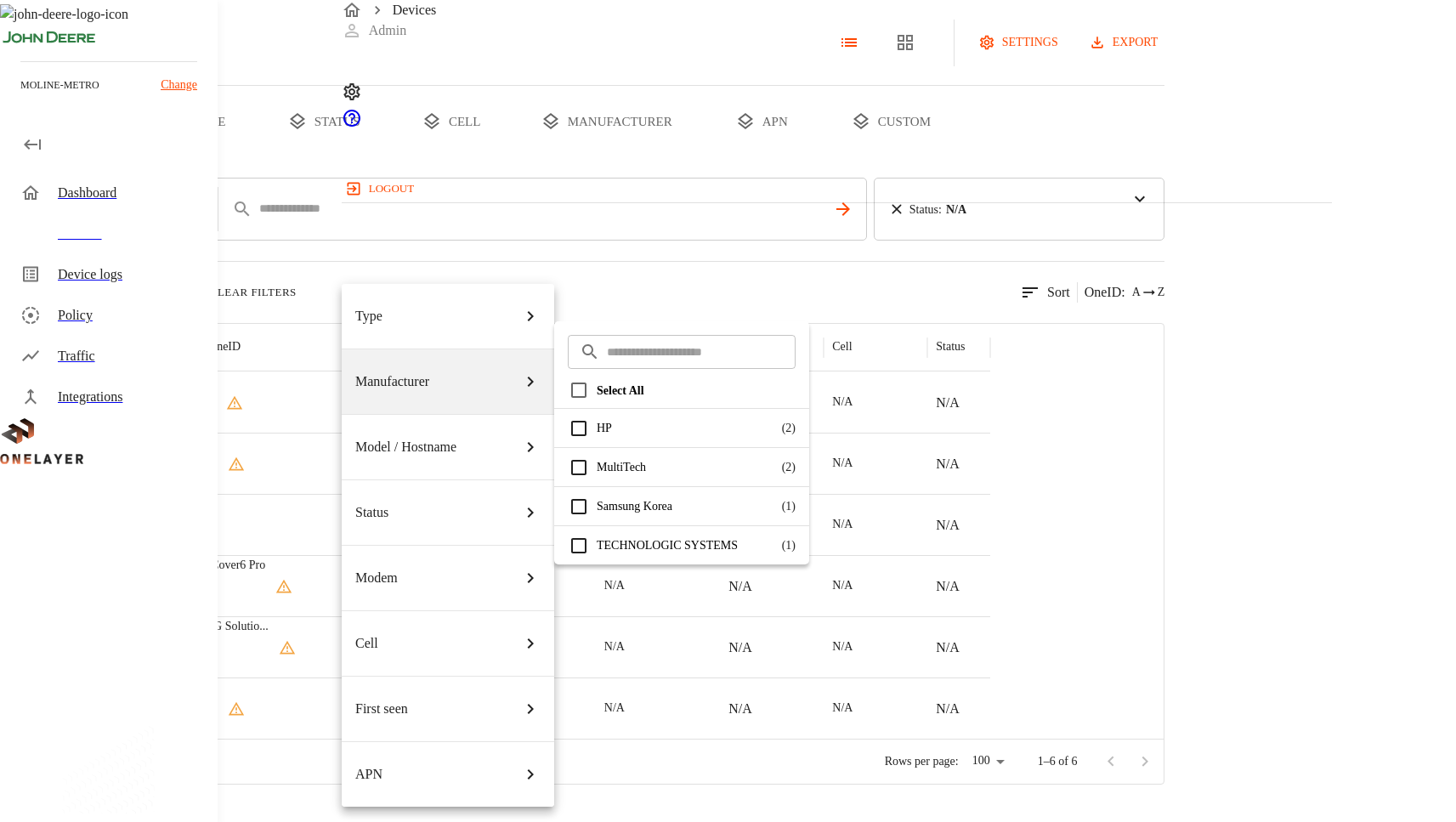
click at [635, 428] on p "HP" at bounding box center [686, 428] width 177 height 18
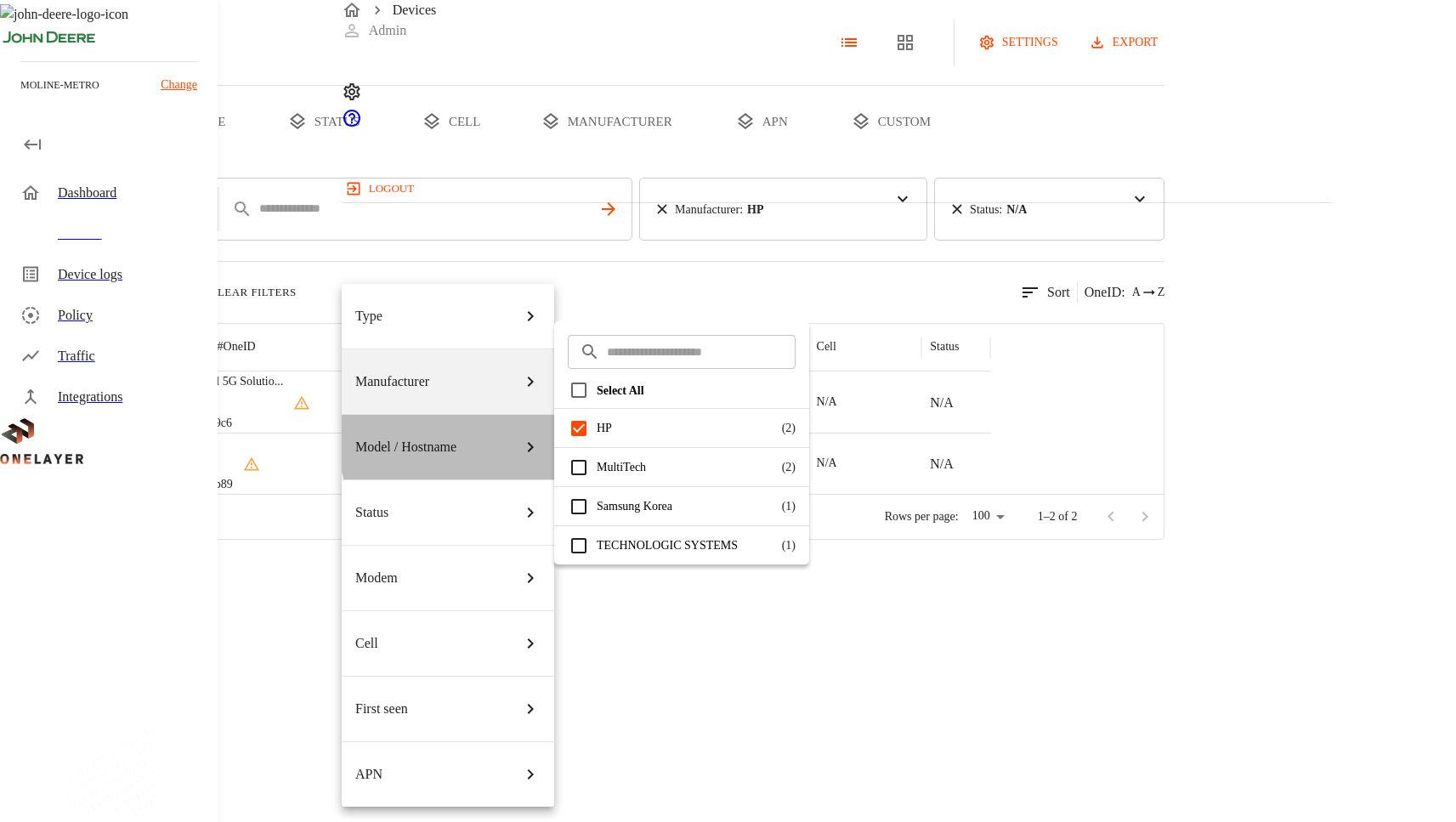
click at [477, 423] on div "Model / Hostname" at bounding box center [448, 446] width 185 height 47
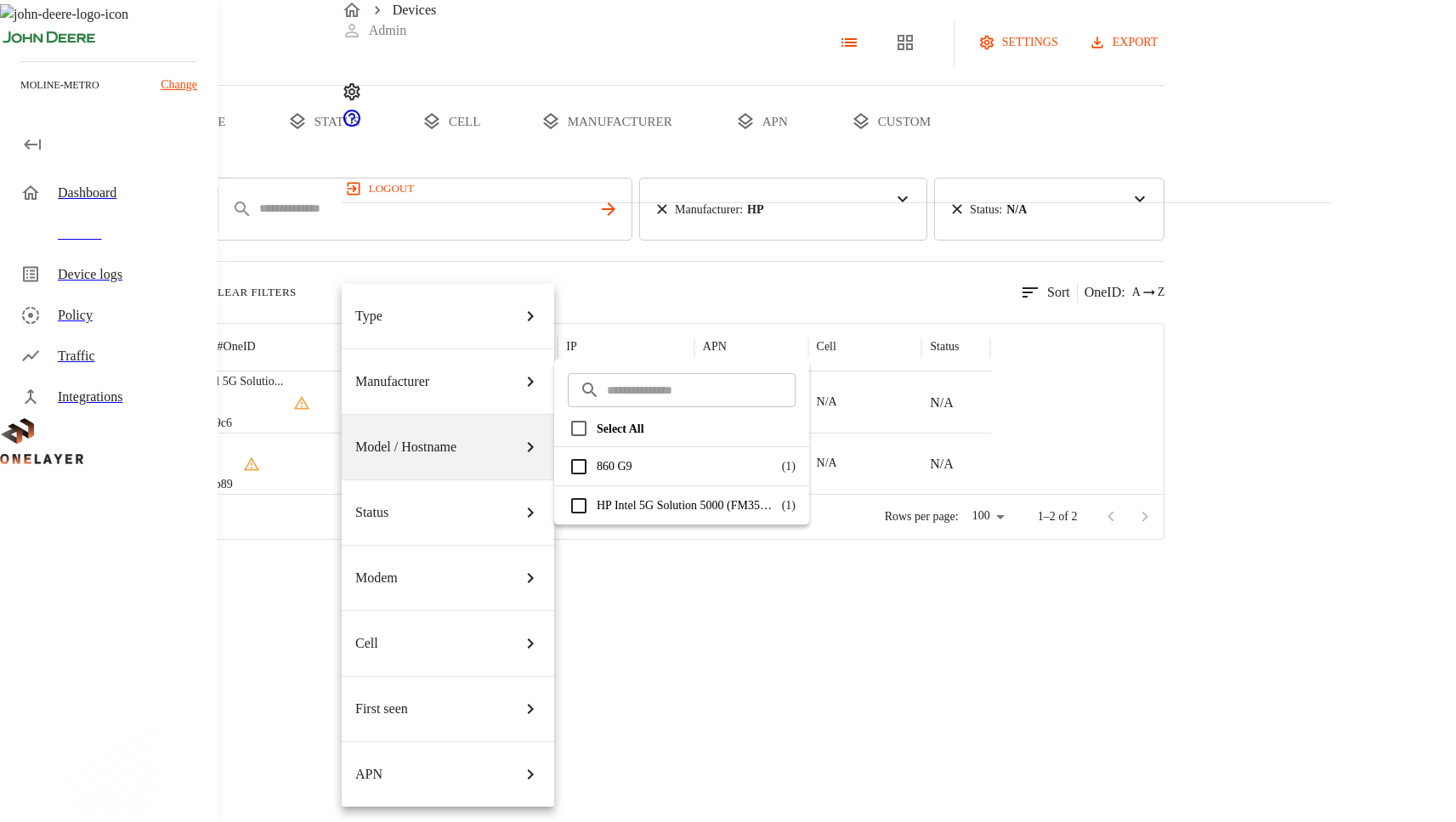
click at [627, 485] on hr at bounding box center [681, 485] width 255 height 1
click at [629, 474] on p "860 G9" at bounding box center [686, 466] width 177 height 18
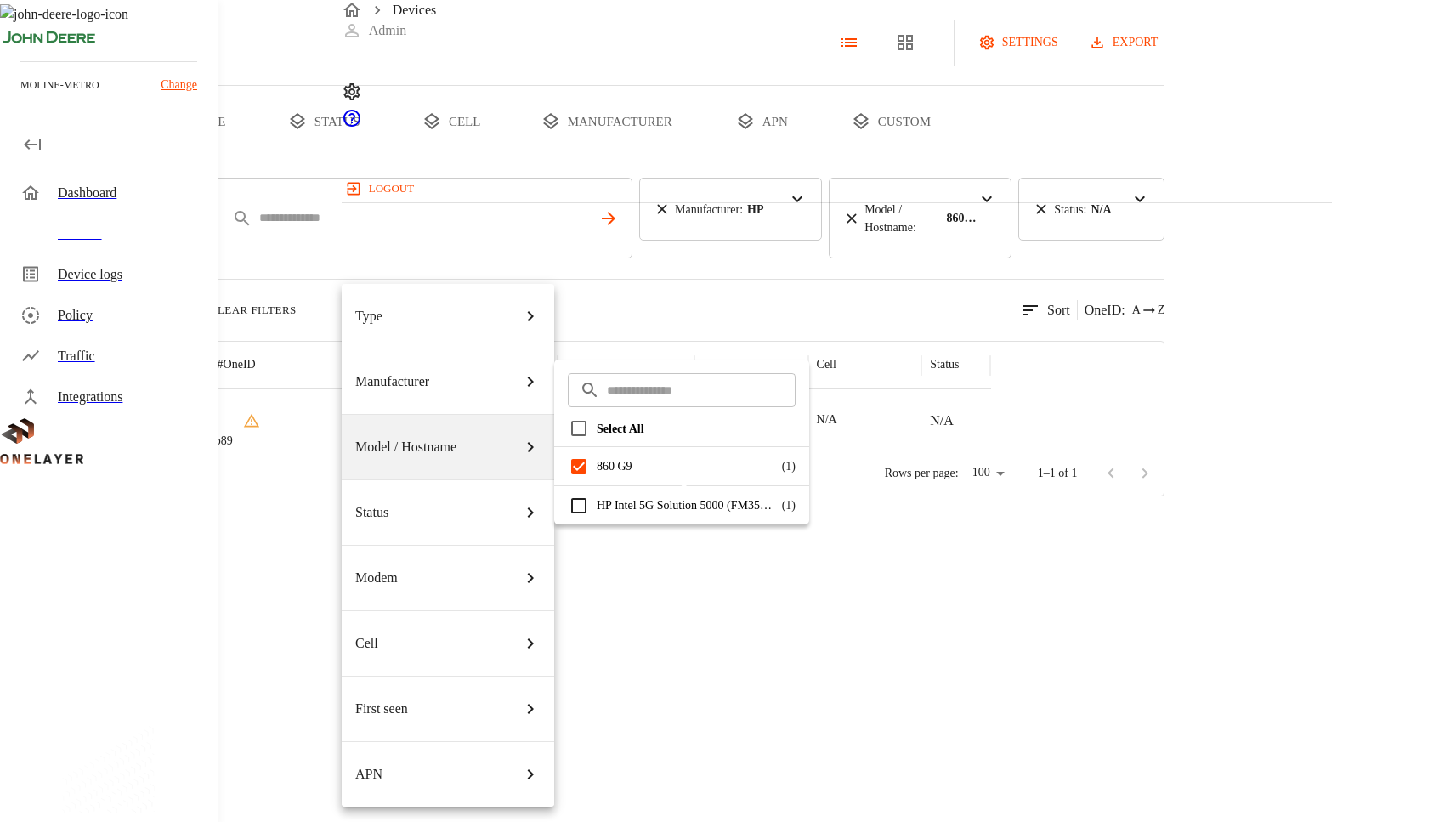
click at [630, 498] on p "HP Intel 5G Solution 5000 (FM350-GL)" at bounding box center [686, 505] width 177 height 18
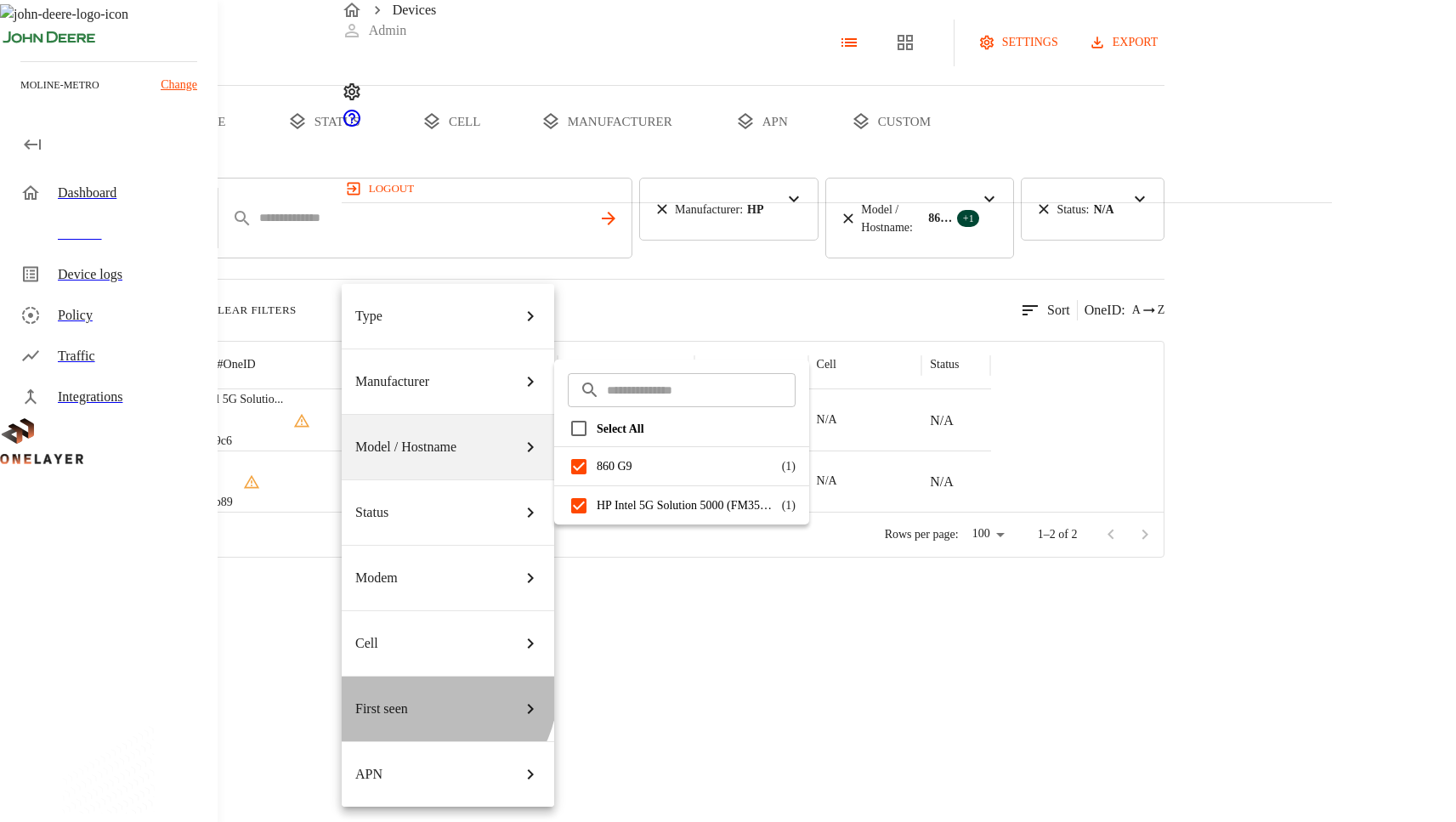
drag, startPoint x: 441, startPoint y: 528, endPoint x: 451, endPoint y: 527, distance: 10.0
click at [441, 684] on div "First seen" at bounding box center [448, 708] width 185 height 47
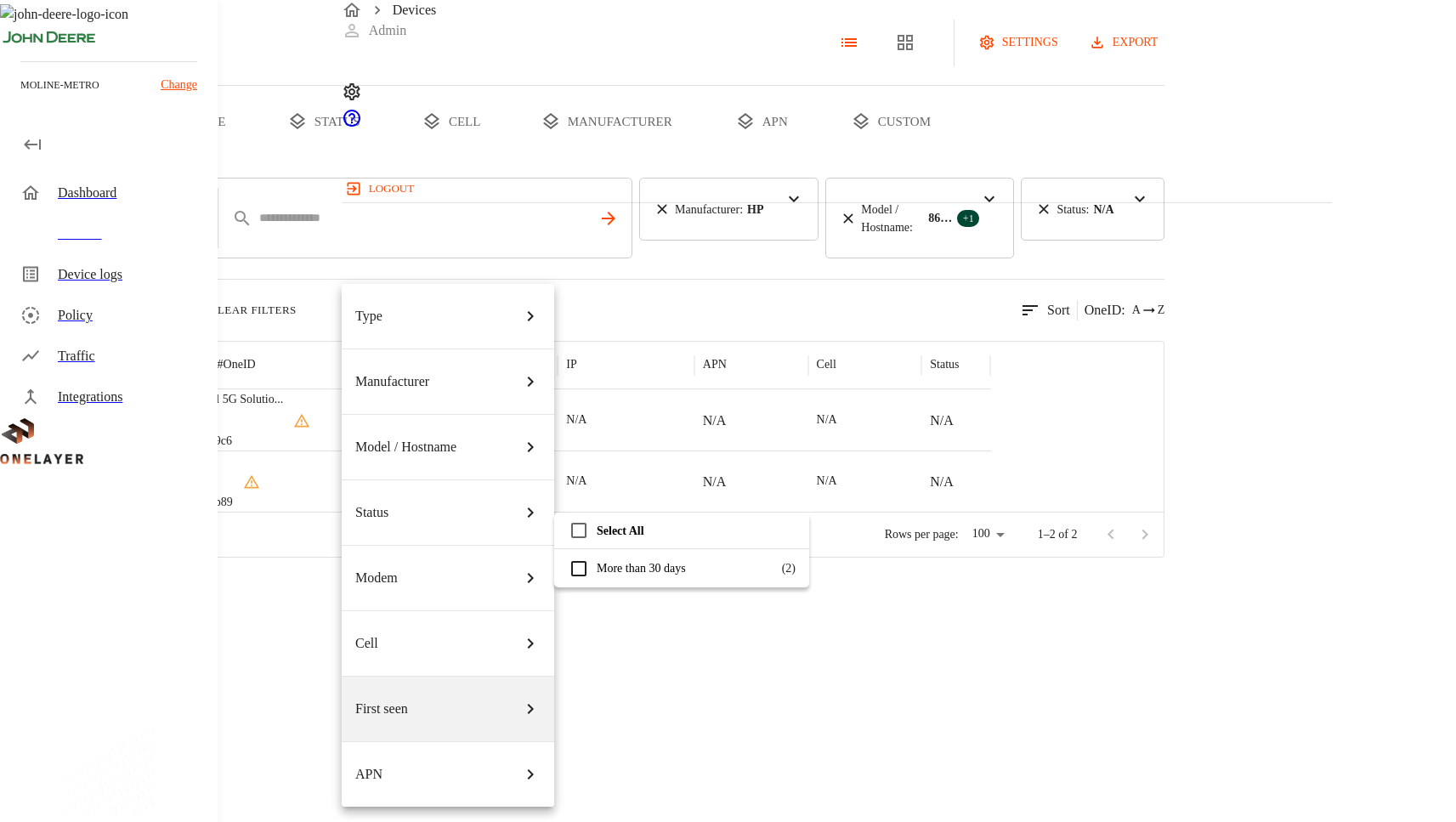
click at [641, 555] on div "More than 30 days ( 2 )" at bounding box center [681, 567] width 255 height 38
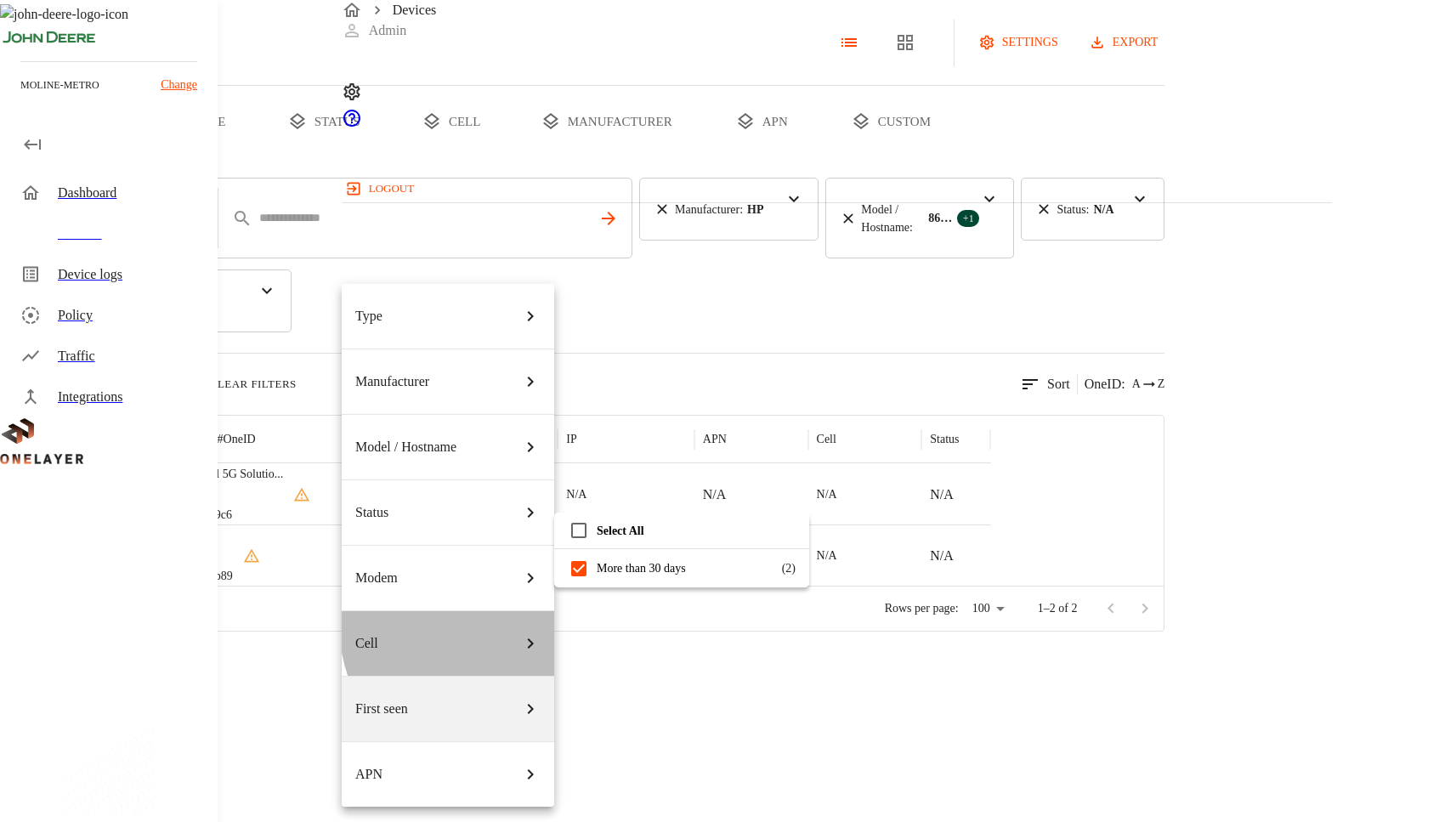
click at [500, 619] on div "Cell" at bounding box center [448, 643] width 185 height 47
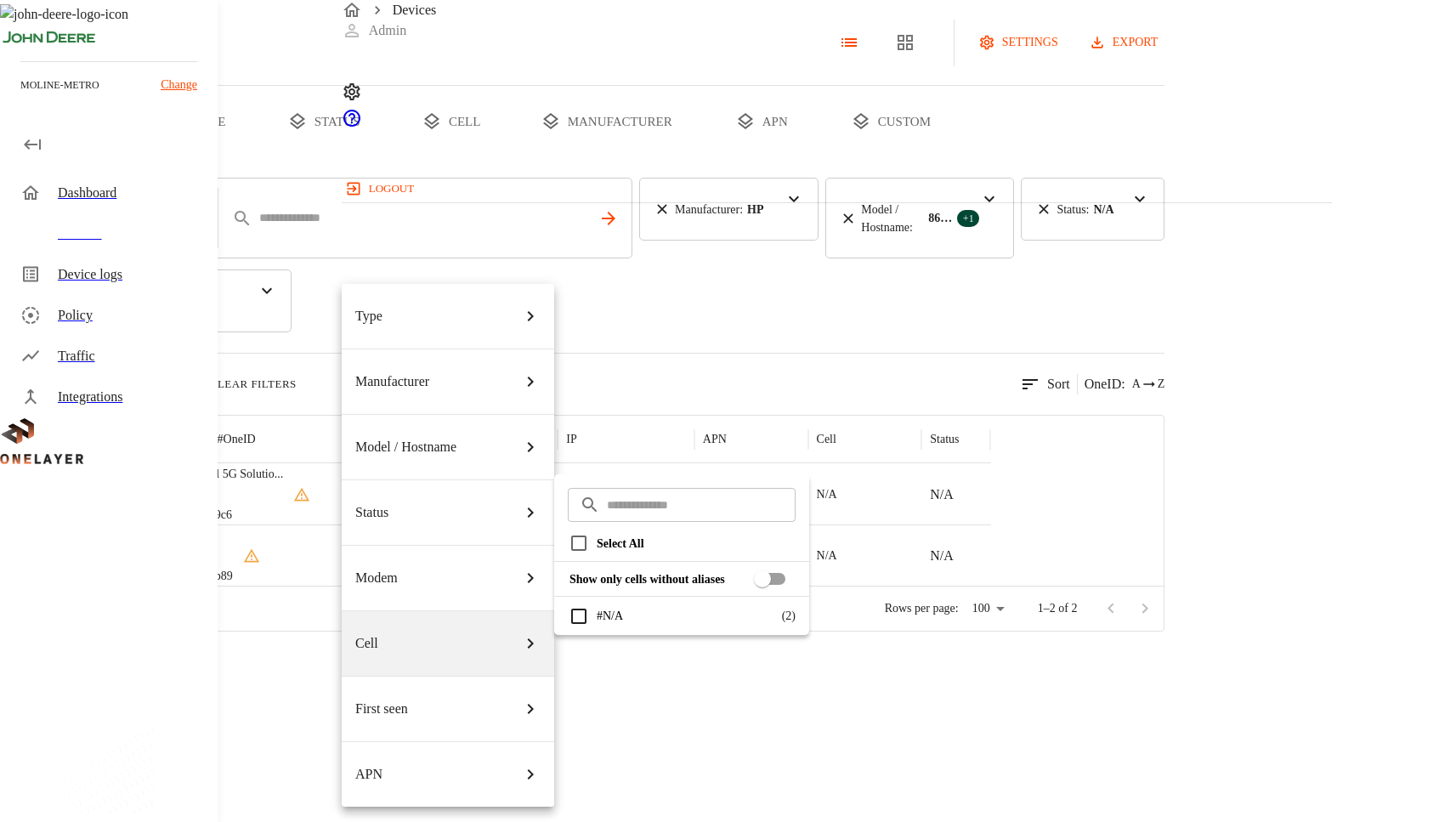
click at [679, 353] on div at bounding box center [728, 411] width 1456 height 822
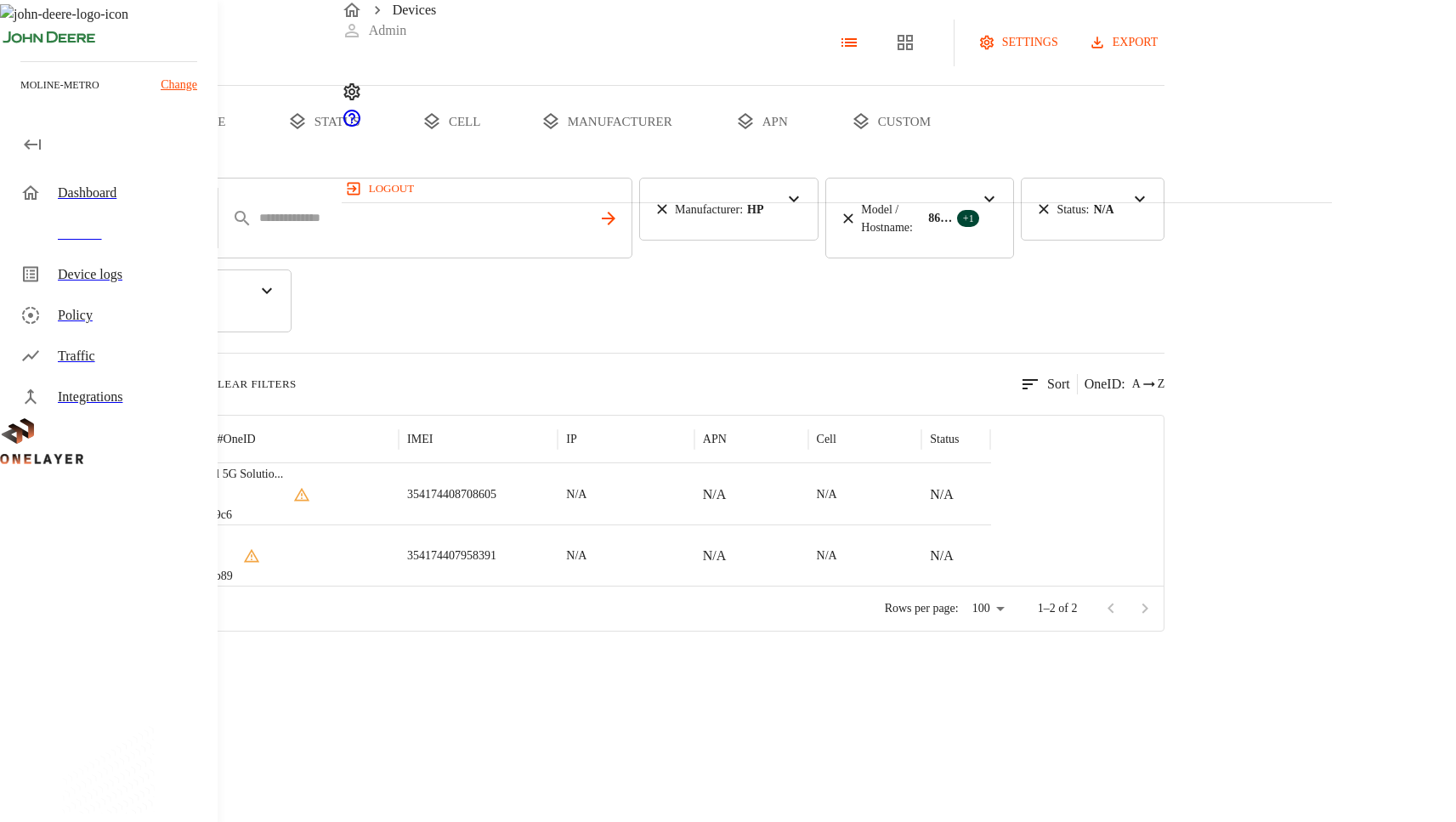
click at [303, 389] on button "Clear Filters" at bounding box center [243, 383] width 119 height 21
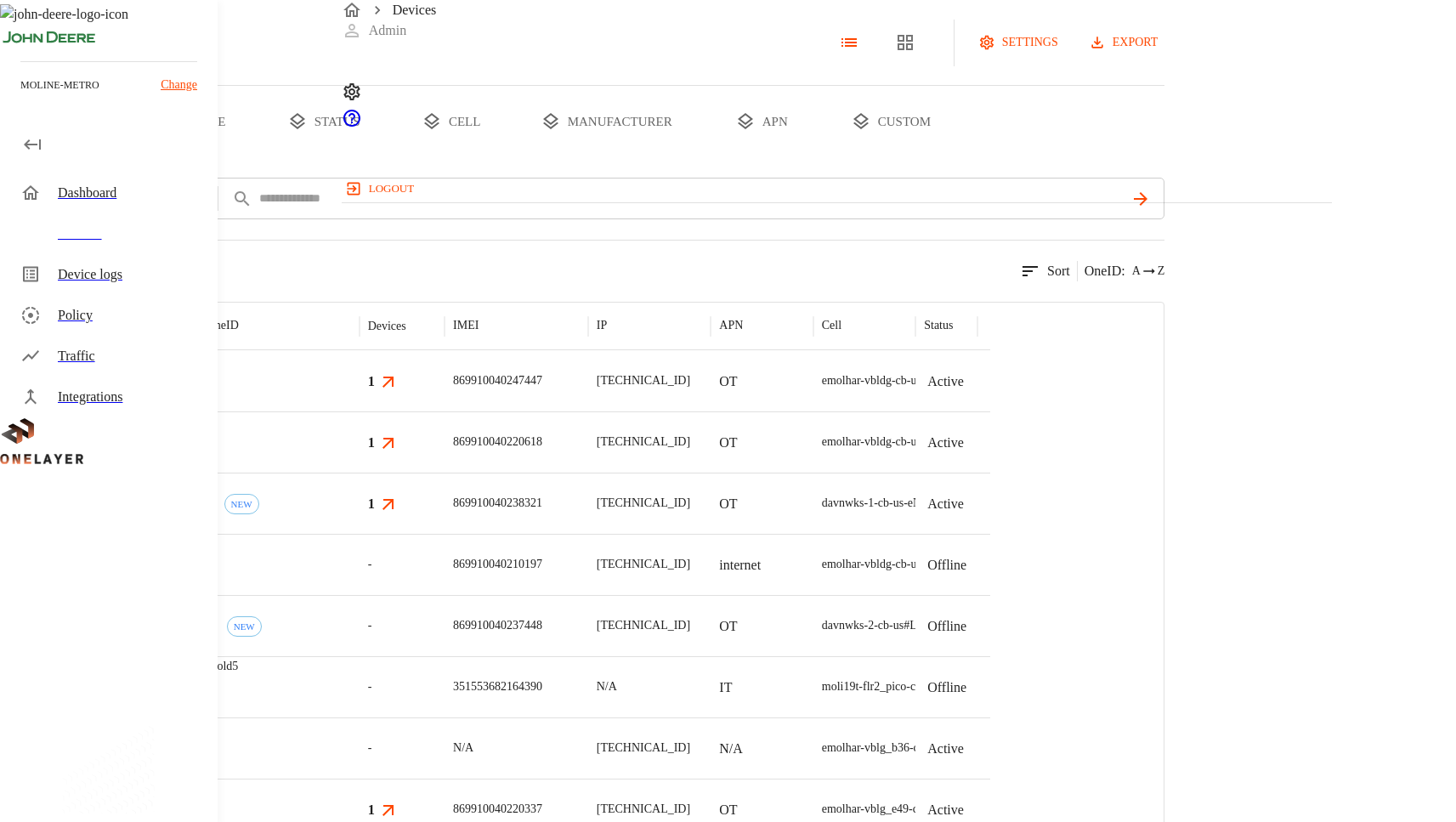
click at [116, 219] on button "add filter" at bounding box center [58, 199] width 116 height 41
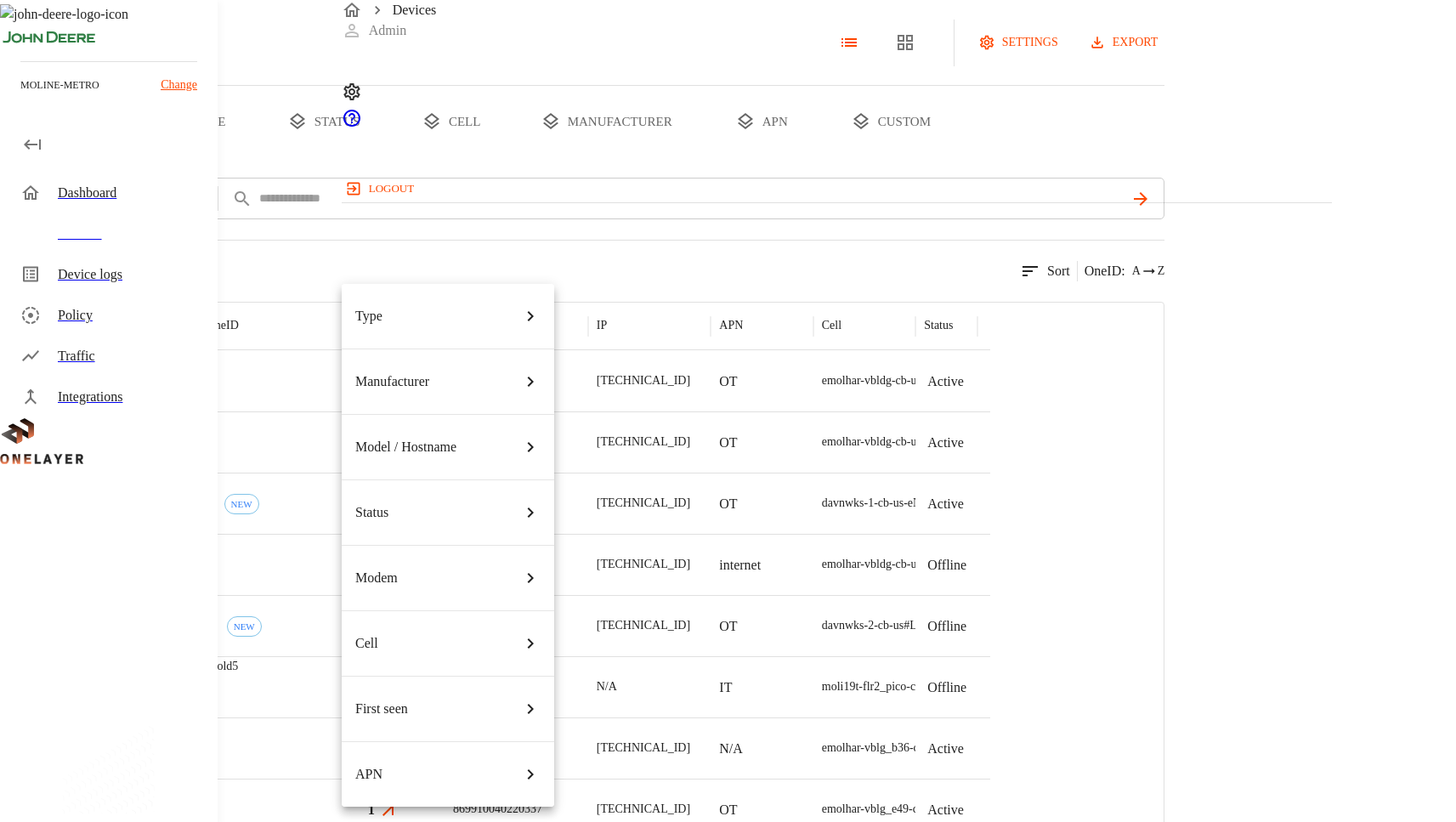
click at [444, 610] on li "Cell" at bounding box center [448, 642] width 212 height 66
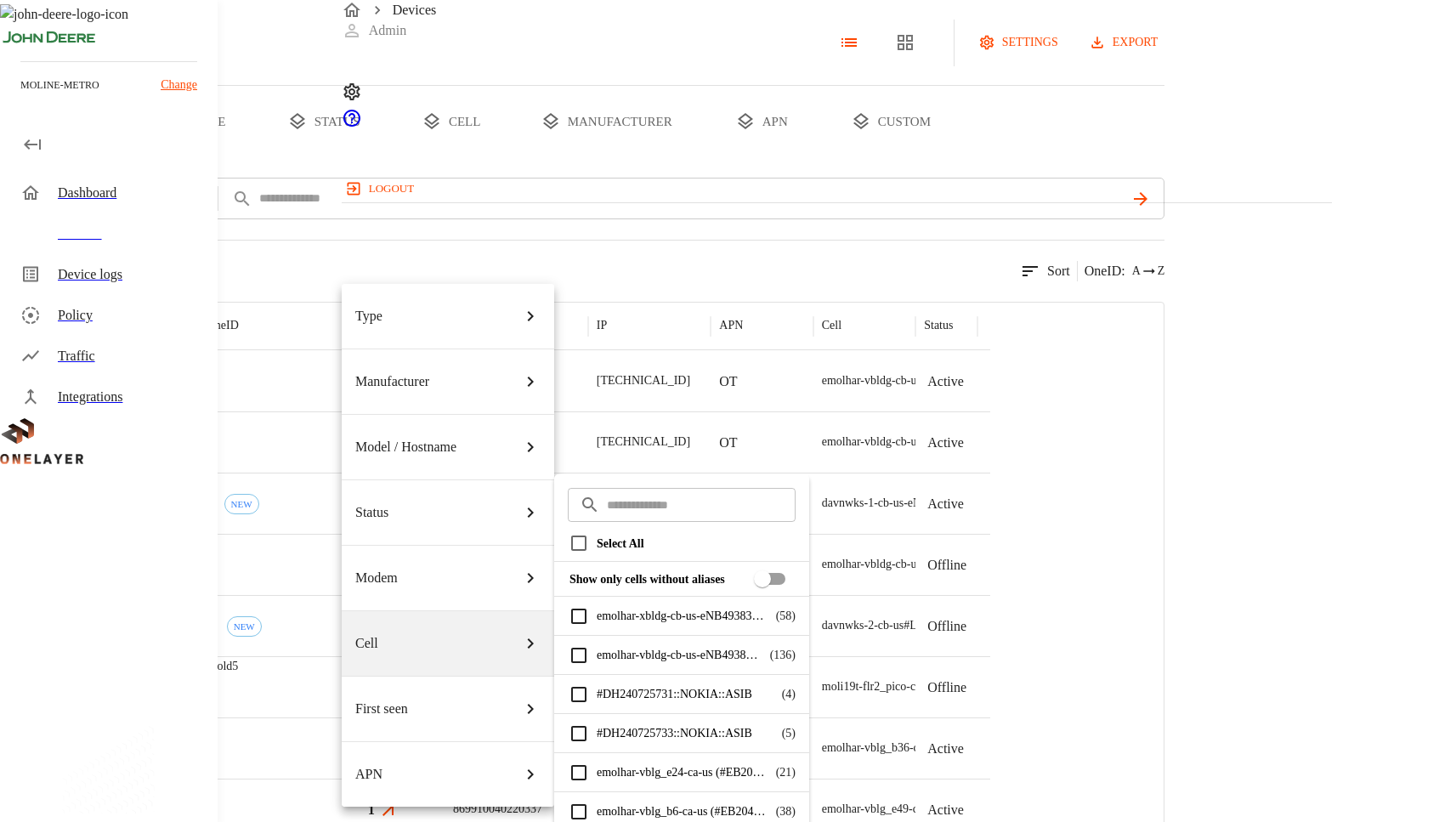
click at [651, 538] on p "Select All" at bounding box center [697, 544] width 199 height 18
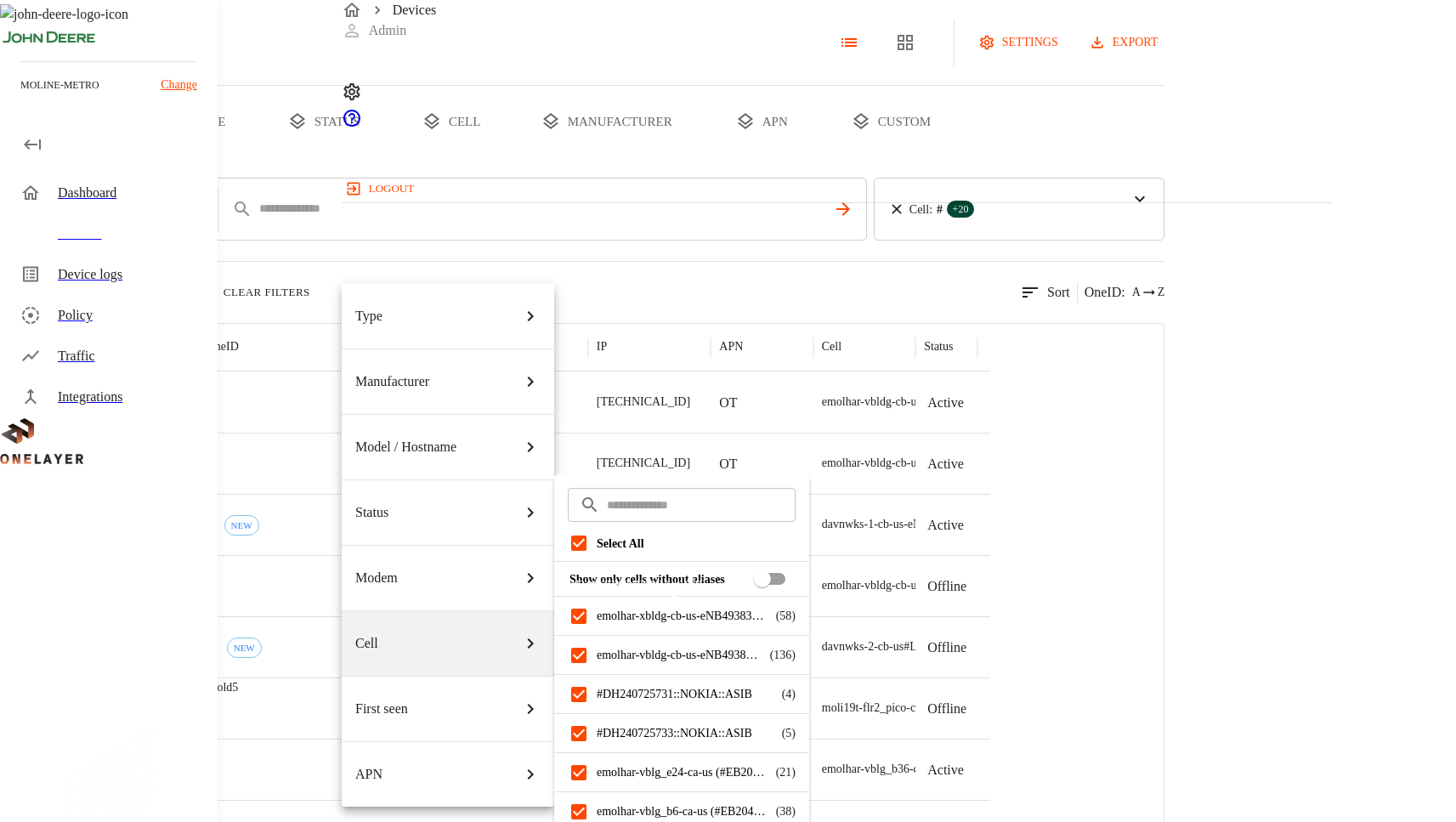
click at [660, 616] on p "emolhar-xbldg-cb-us-eNB493831 (#DH240725609::NOKIA::ASIB)" at bounding box center [683, 616] width 171 height 18
drag, startPoint x: 648, startPoint y: 657, endPoint x: 885, endPoint y: 772, distance: 263.4
click at [648, 657] on p "emolhar-vbldg-cb-us-eNB493830 (#DH240725611::NOKIA::ASIB)" at bounding box center [680, 655] width 165 height 18
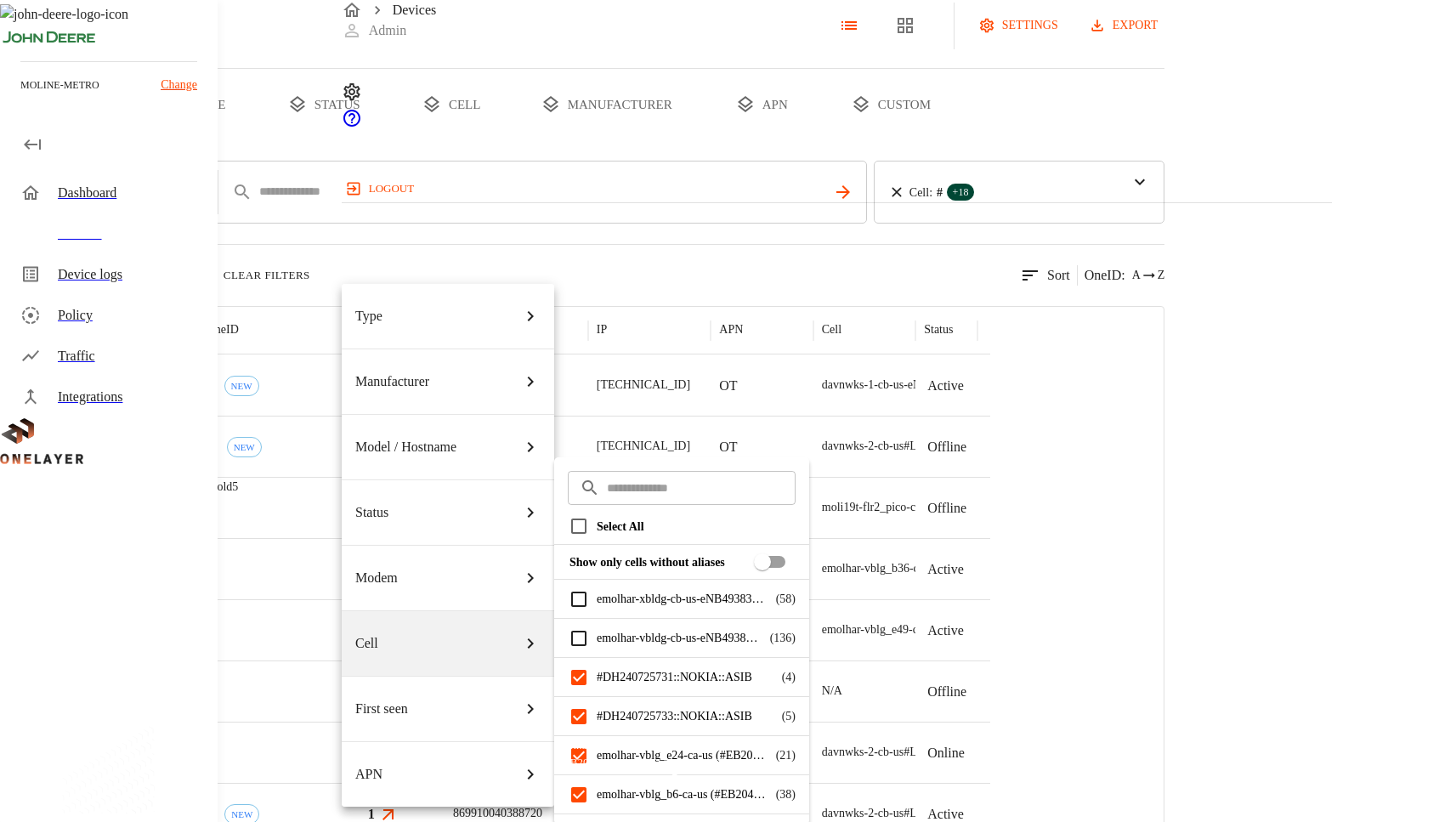
scroll to position [147, 0]
